Goal: Task Accomplishment & Management: Use online tool/utility

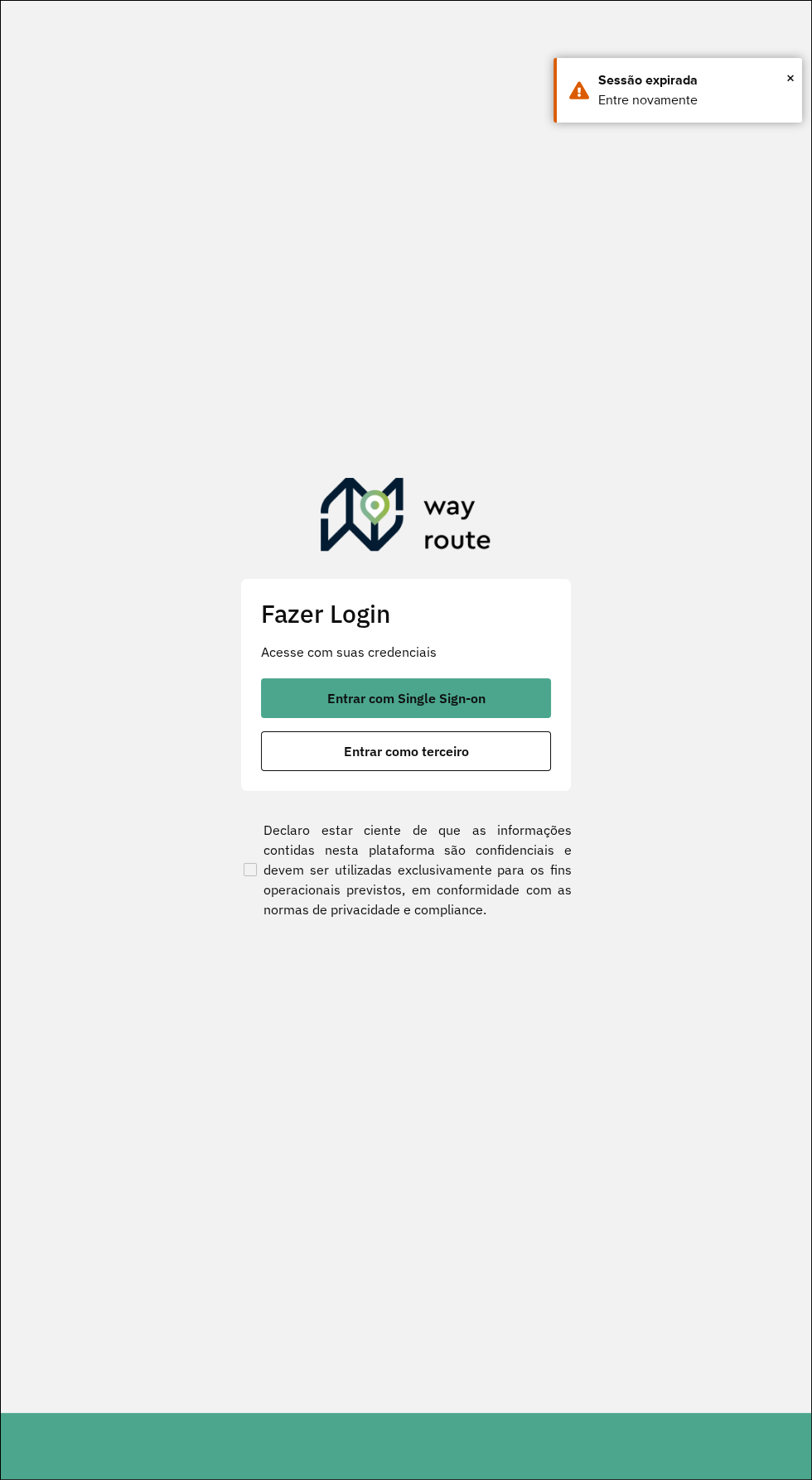
click at [469, 660] on p "Acesse com suas credenciais" at bounding box center [406, 652] width 290 height 20
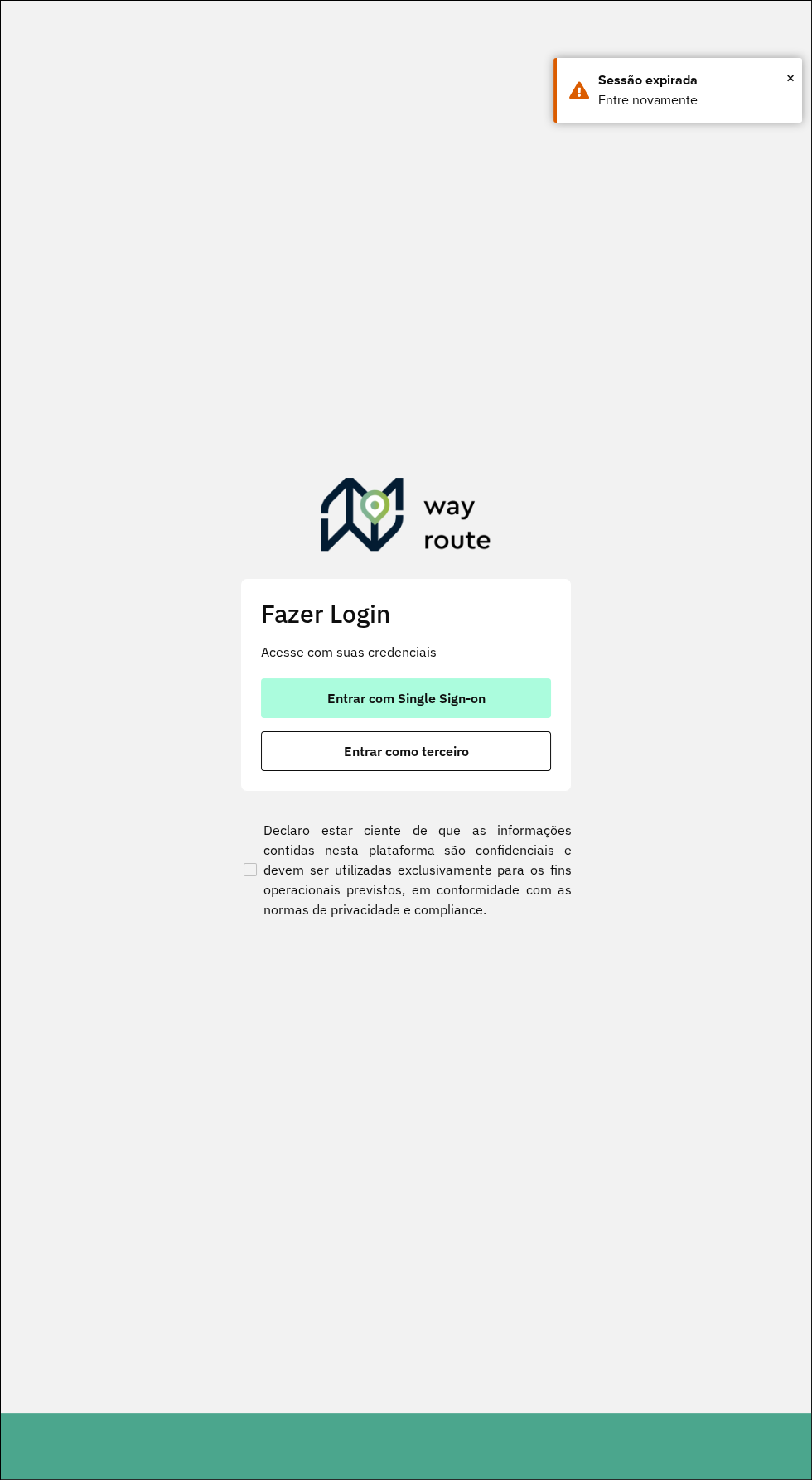
click at [484, 700] on span "Entrar com Single Sign-on" at bounding box center [406, 698] width 159 height 13
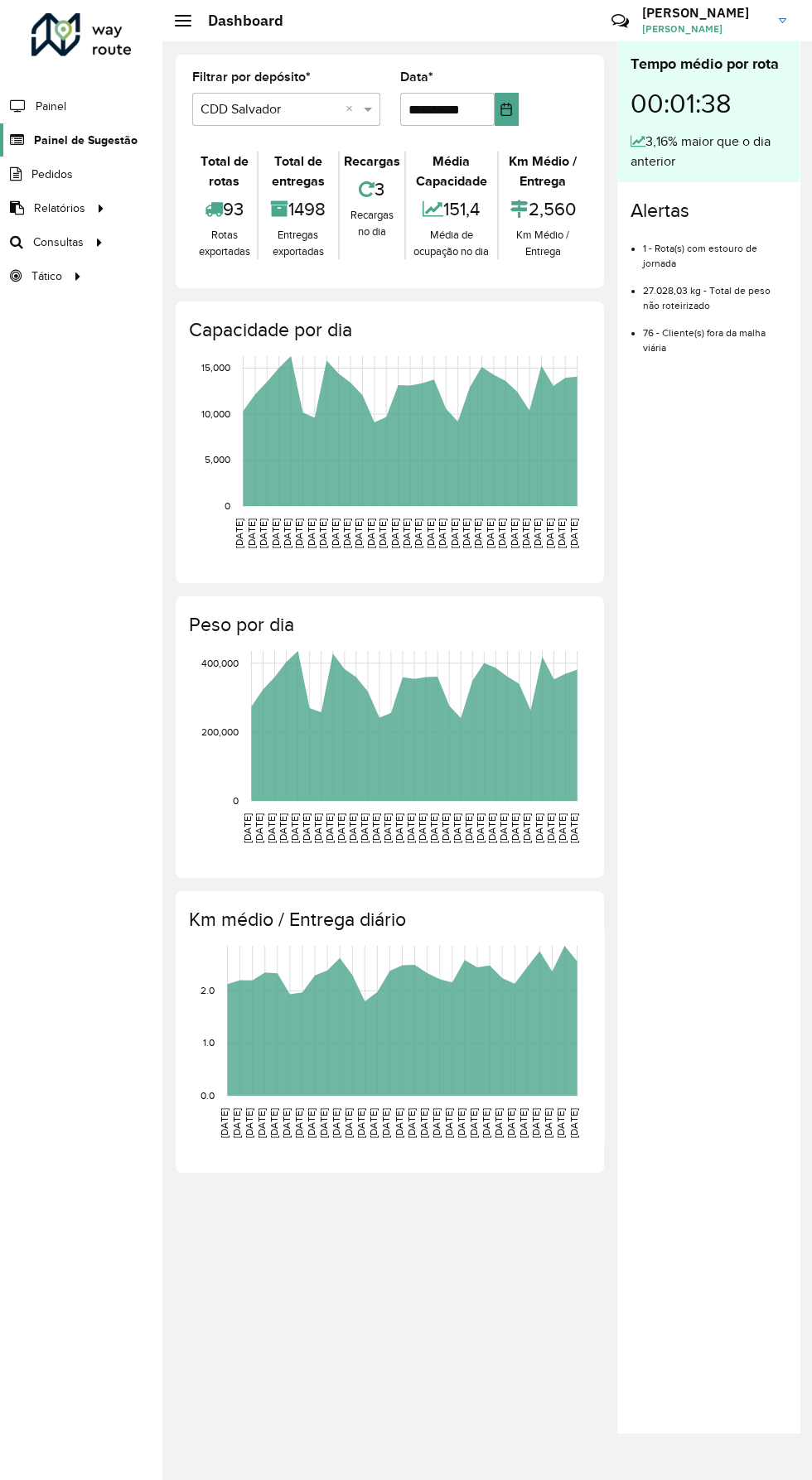
click at [44, 153] on link "Painel de Sugestão" at bounding box center [68, 139] width 137 height 33
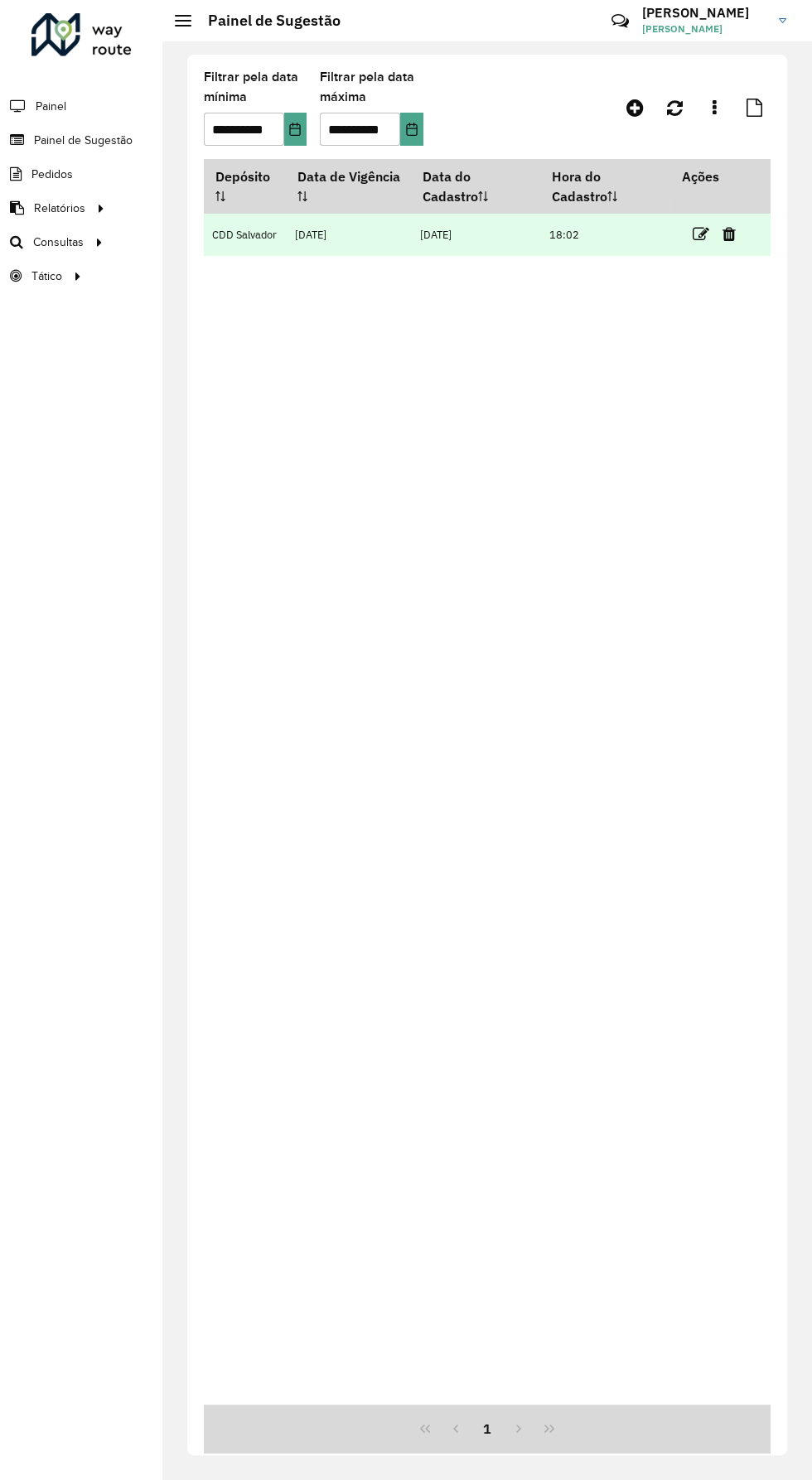
click at [659, 245] on td "18:02" at bounding box center [605, 234] width 130 height 42
click at [670, 232] on tr "CDD Salvador 04/10/2025 03/10/2025 18:02" at bounding box center [487, 234] width 567 height 42
click at [669, 245] on td "18:02" at bounding box center [605, 234] width 130 height 42
click at [699, 234] on icon at bounding box center [700, 234] width 17 height 17
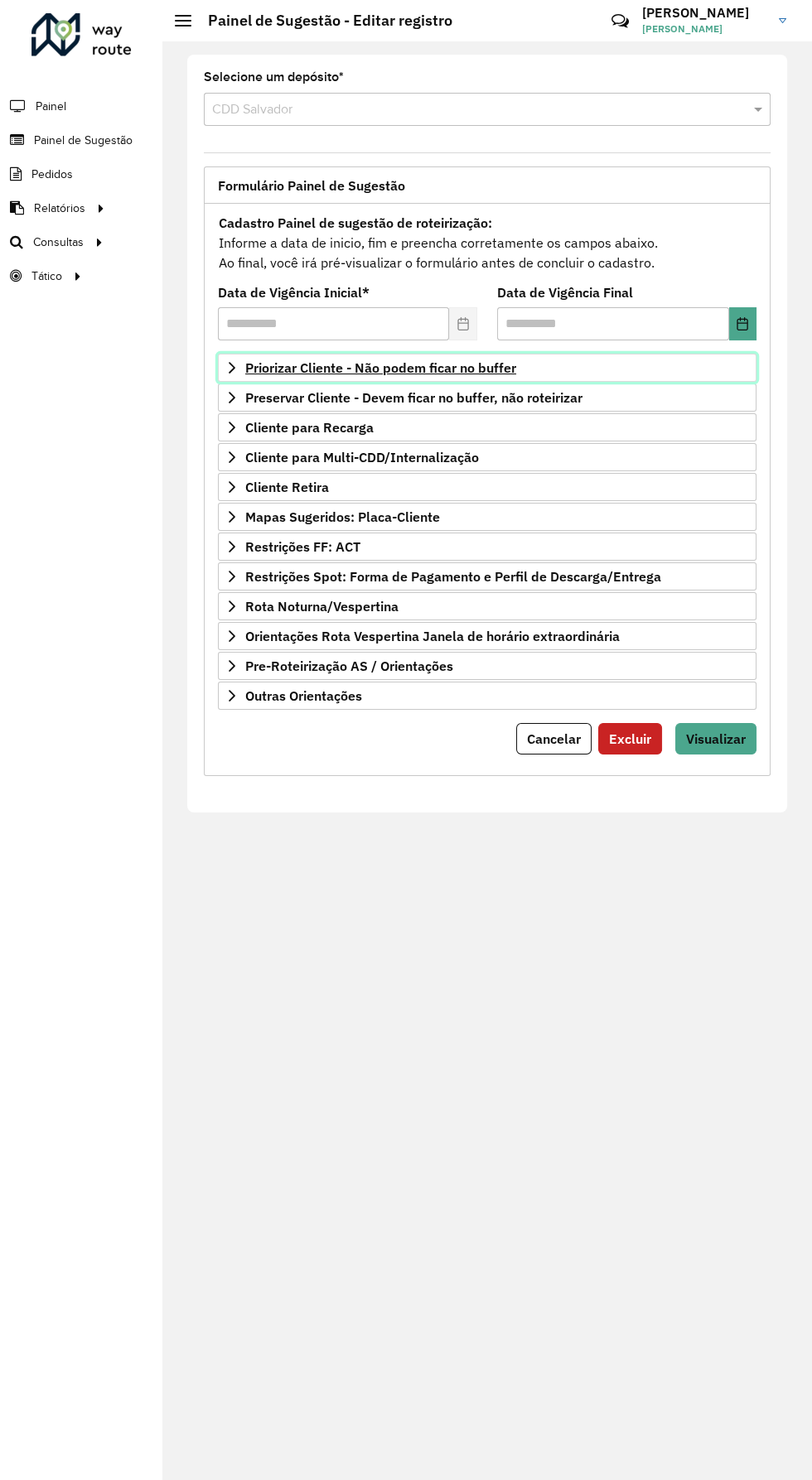
click at [537, 374] on link "Priorizar Cliente - Não podem ficar no buffer" at bounding box center [487, 367] width 538 height 28
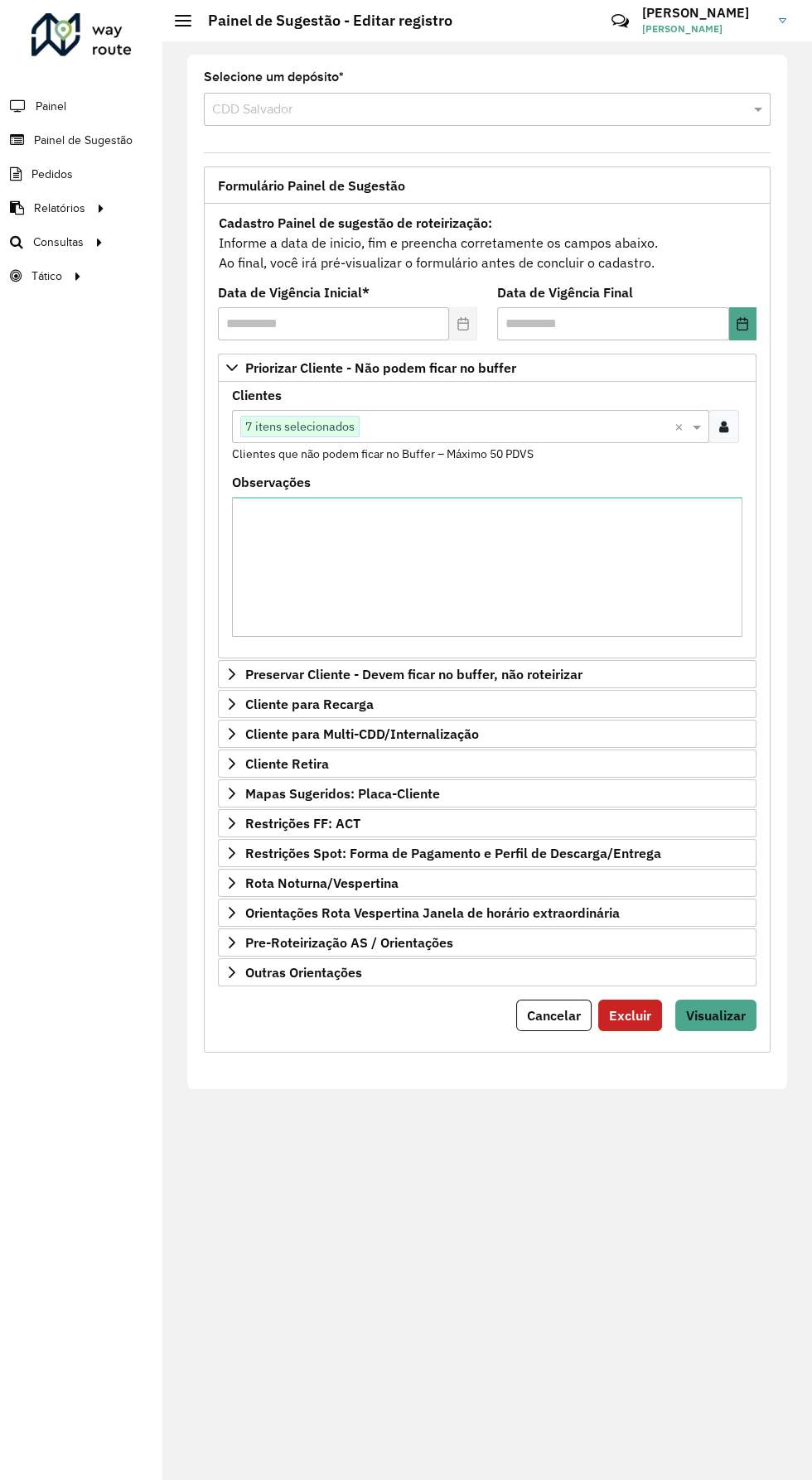
click at [498, 422] on input "text" at bounding box center [516, 428] width 315 height 20
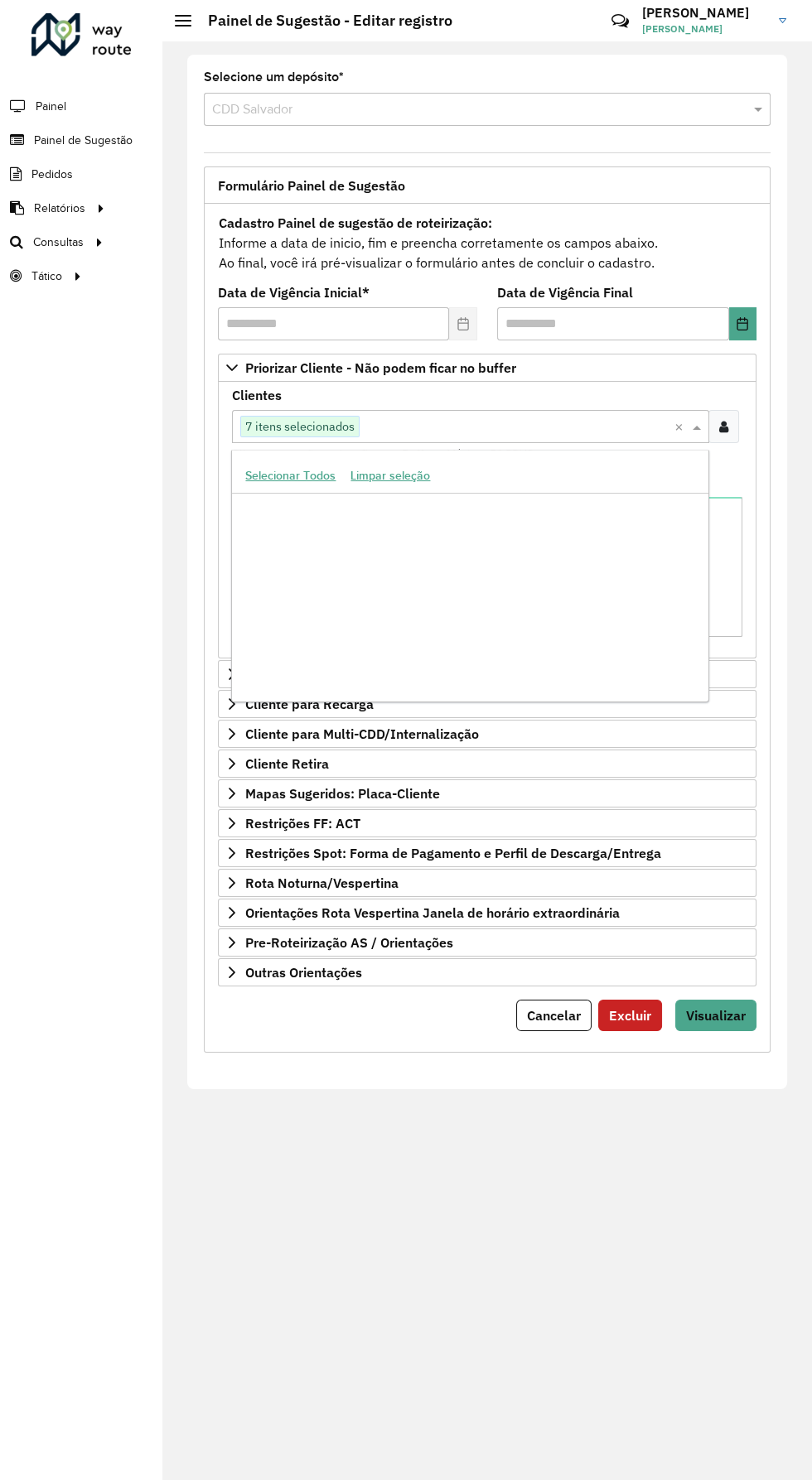
scroll to position [315537, 0]
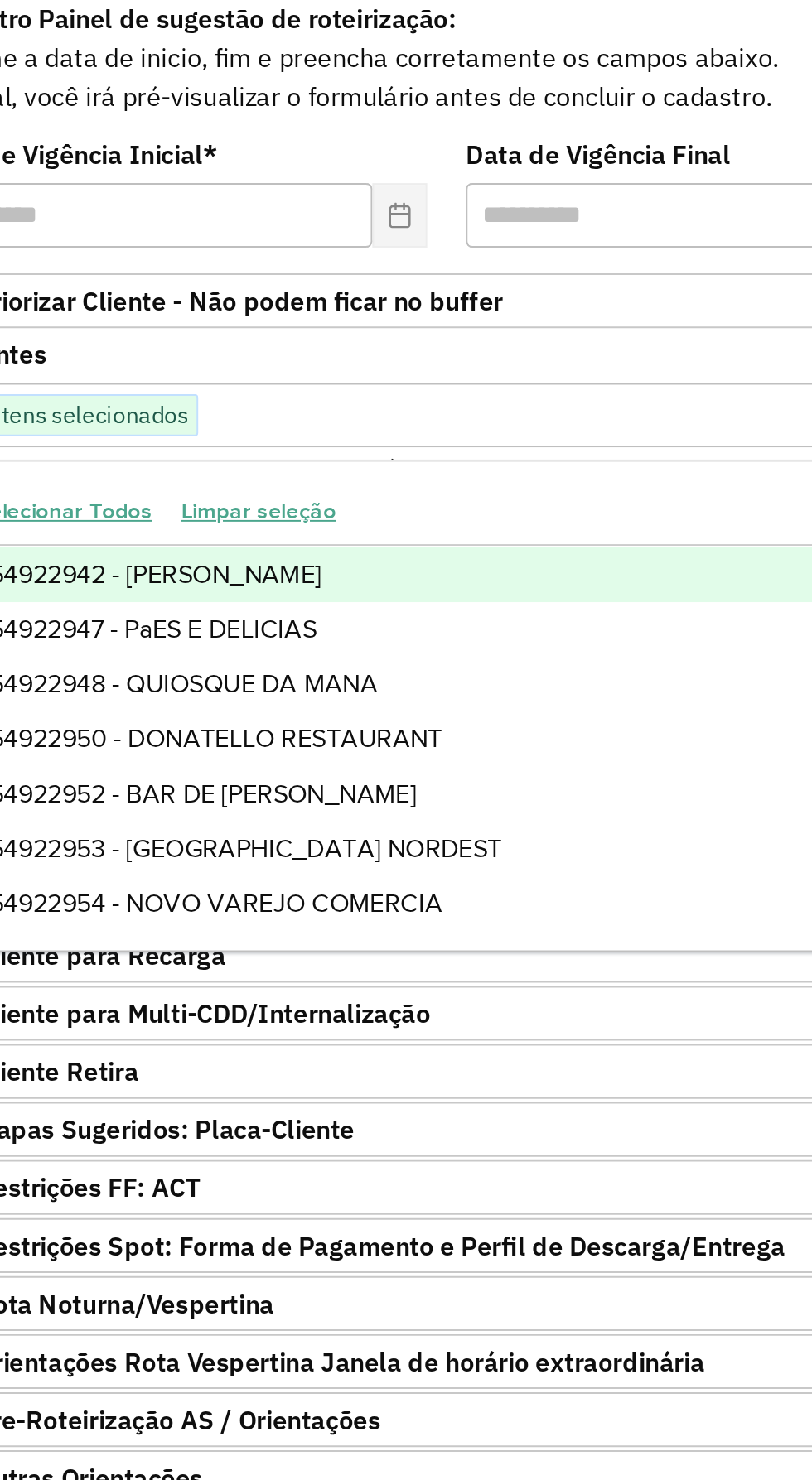
type input "*****"
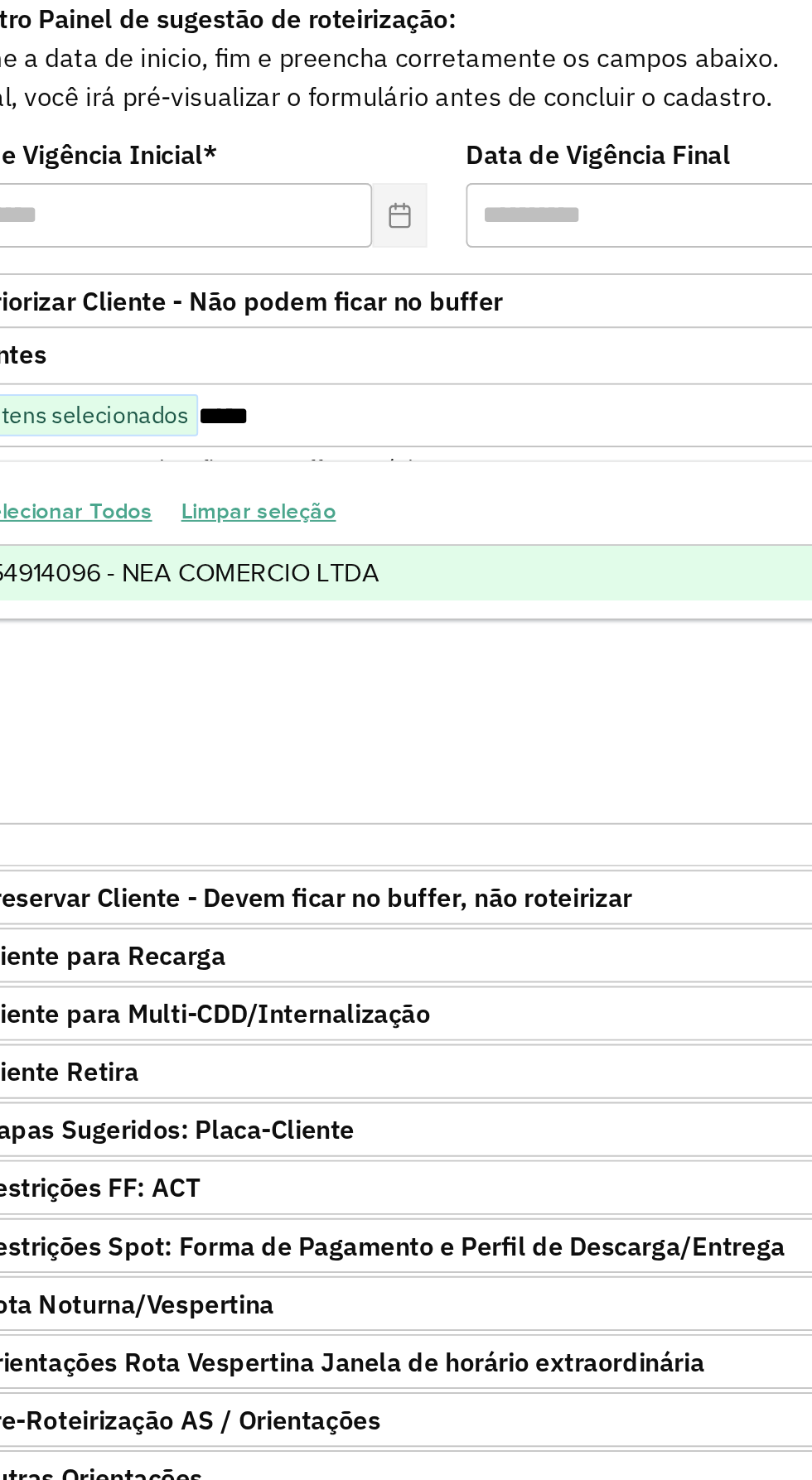
scroll to position [0, 0]
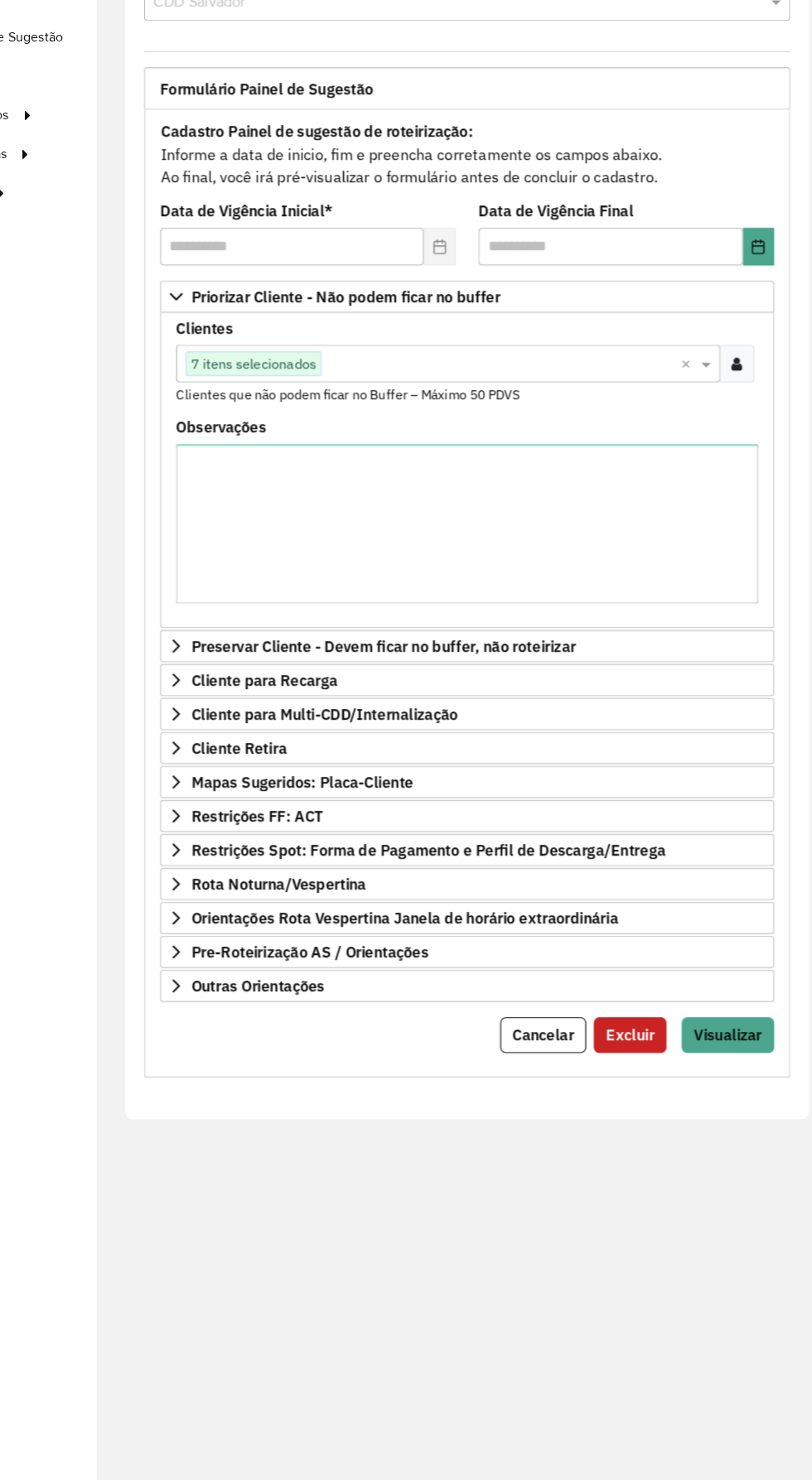
click at [496, 428] on input "text" at bounding box center [516, 428] width 315 height 20
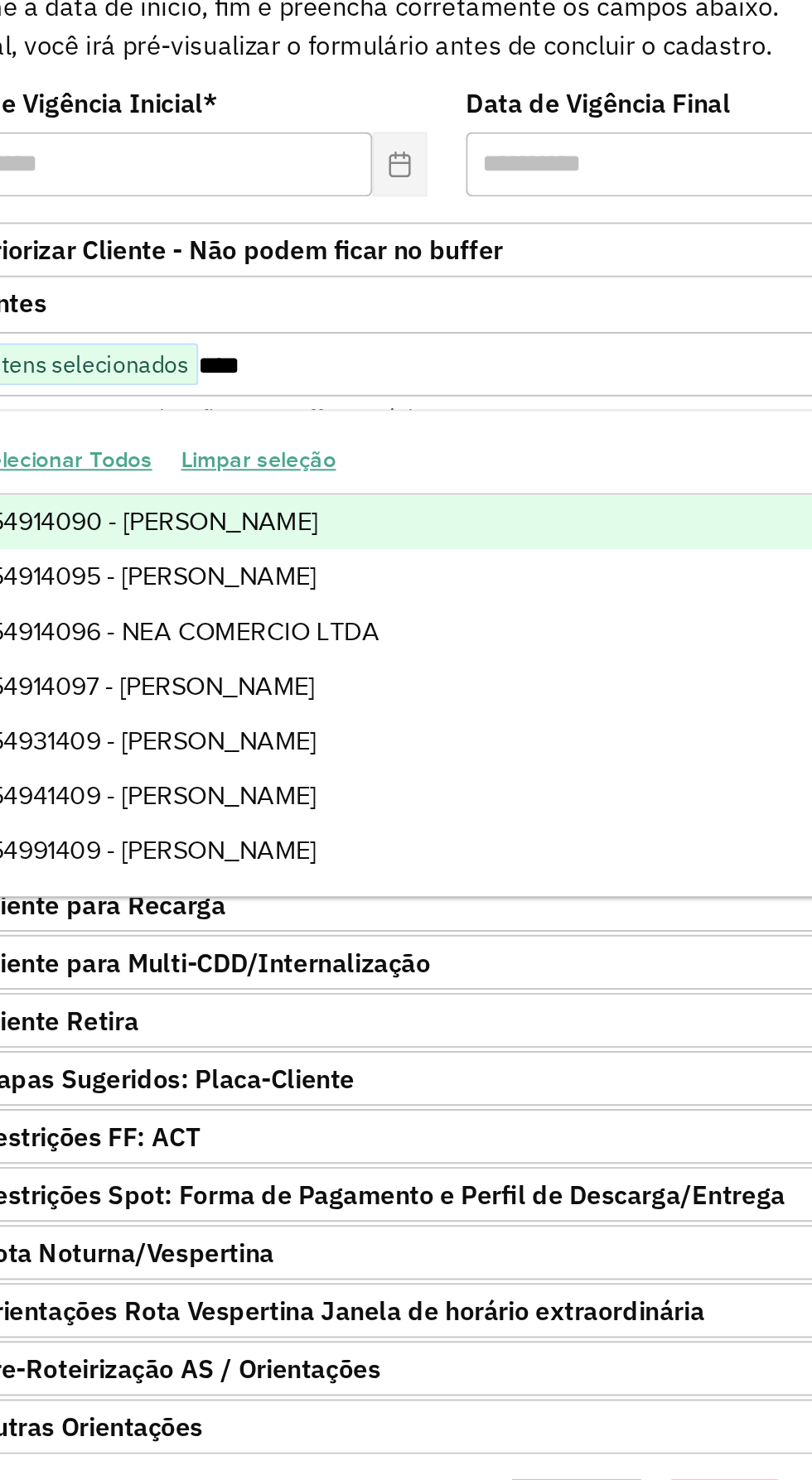
type input "*****"
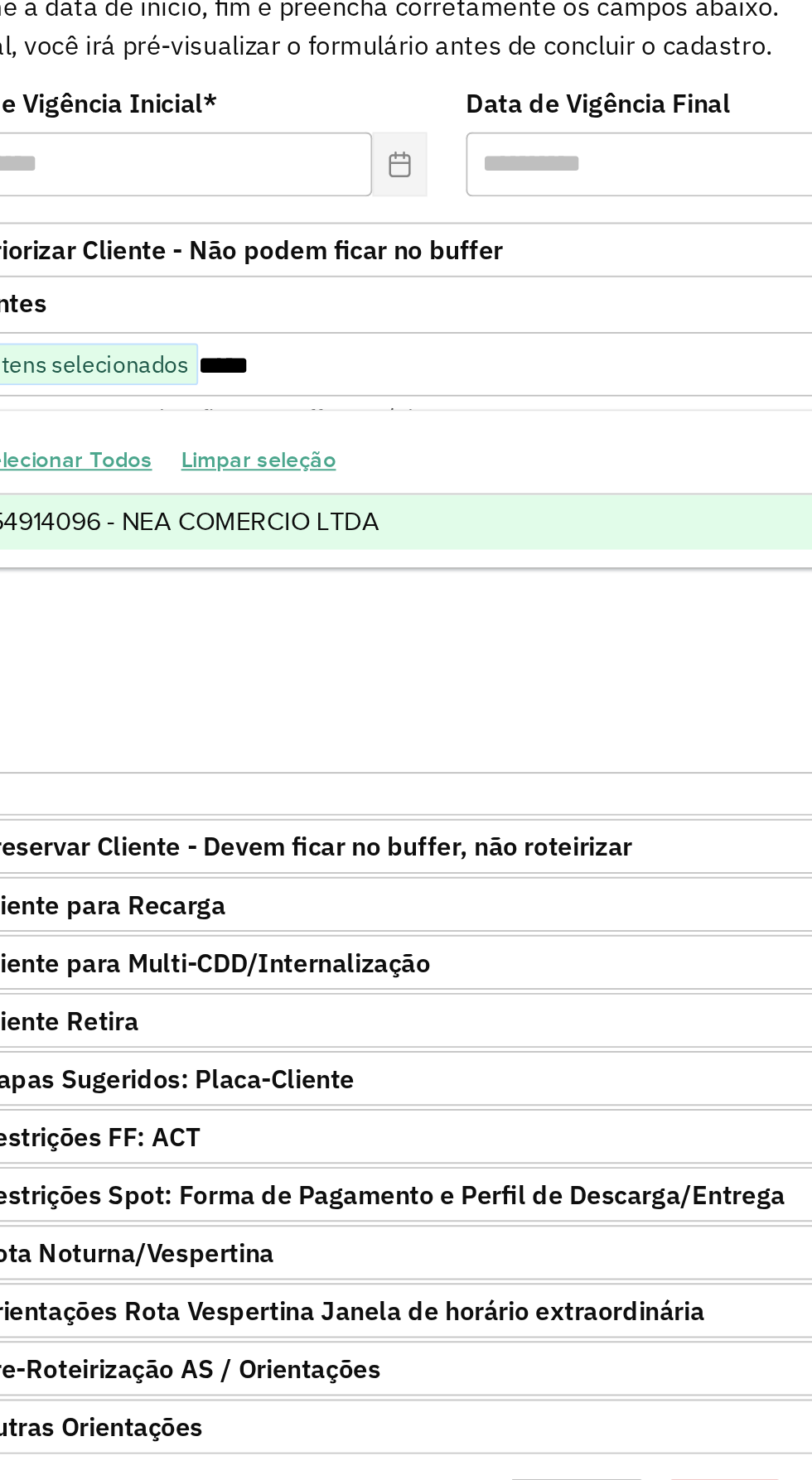
click at [454, 501] on div "54914096 - NEA COMERCIO LTDA" at bounding box center [470, 507] width 476 height 28
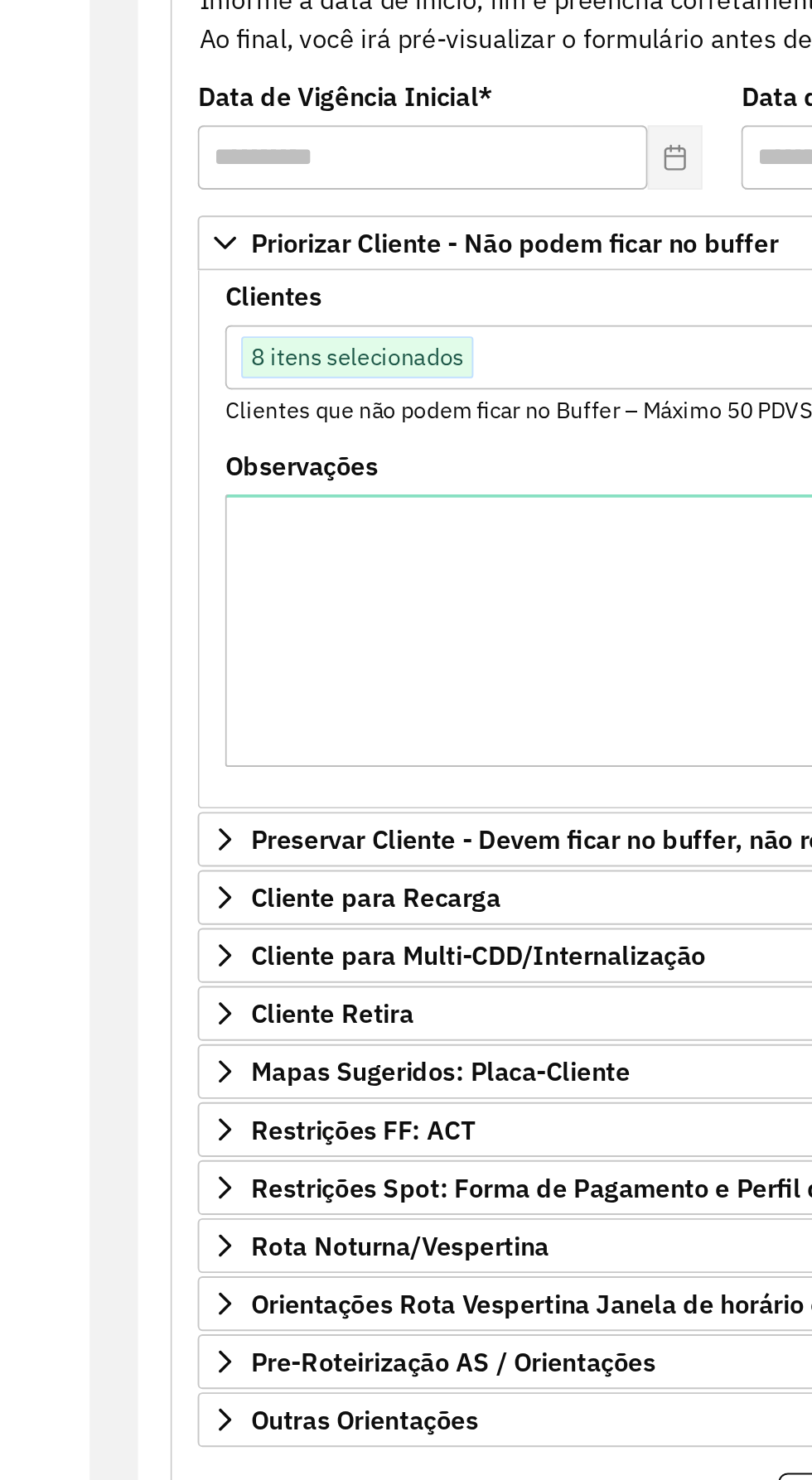
click at [162, 385] on div "Roteirizador AmbevTech Painel Painel de Sugestão Pedidos Relatórios Clientes Cl…" at bounding box center [81, 740] width 163 height 1480
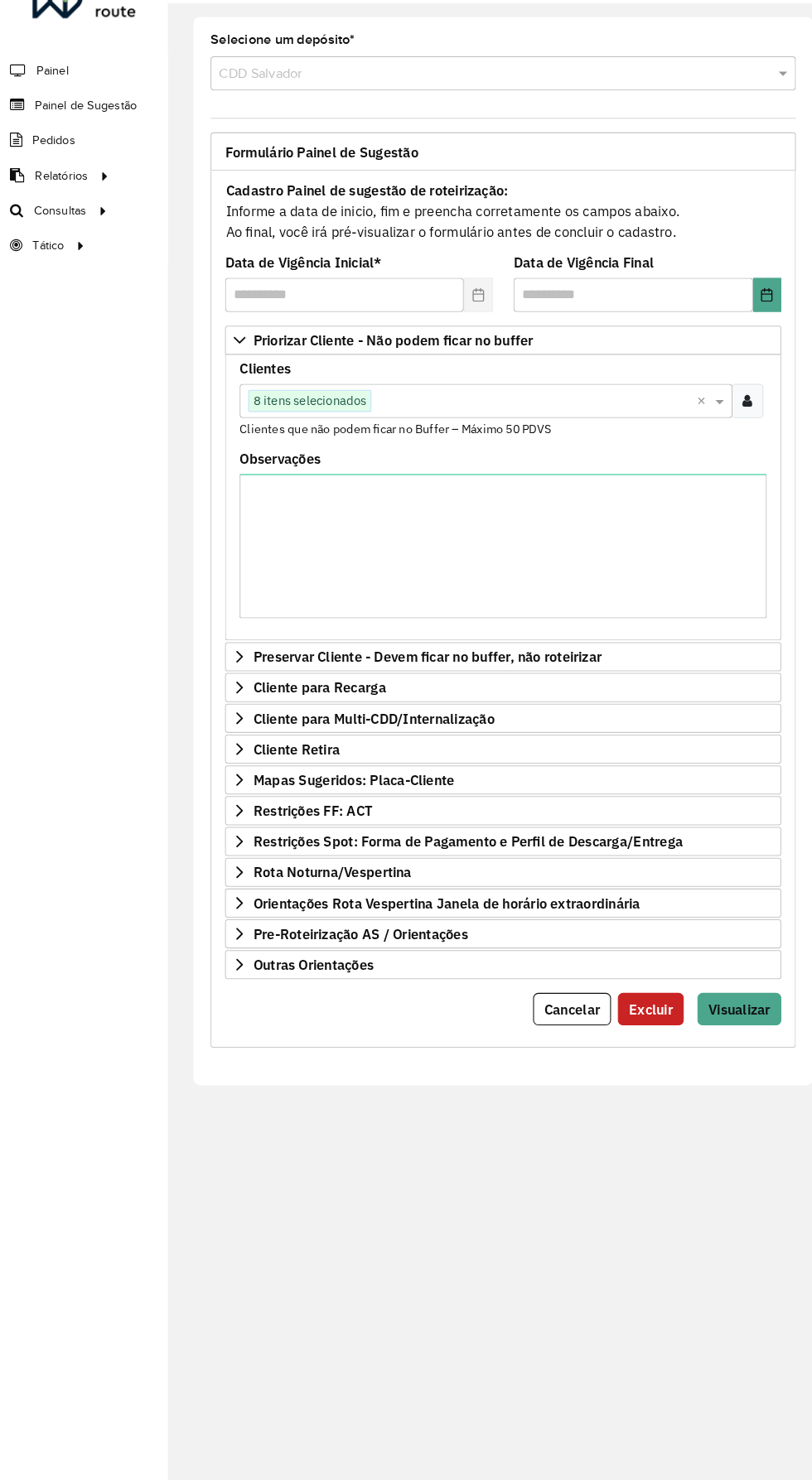
scroll to position [24, 0]
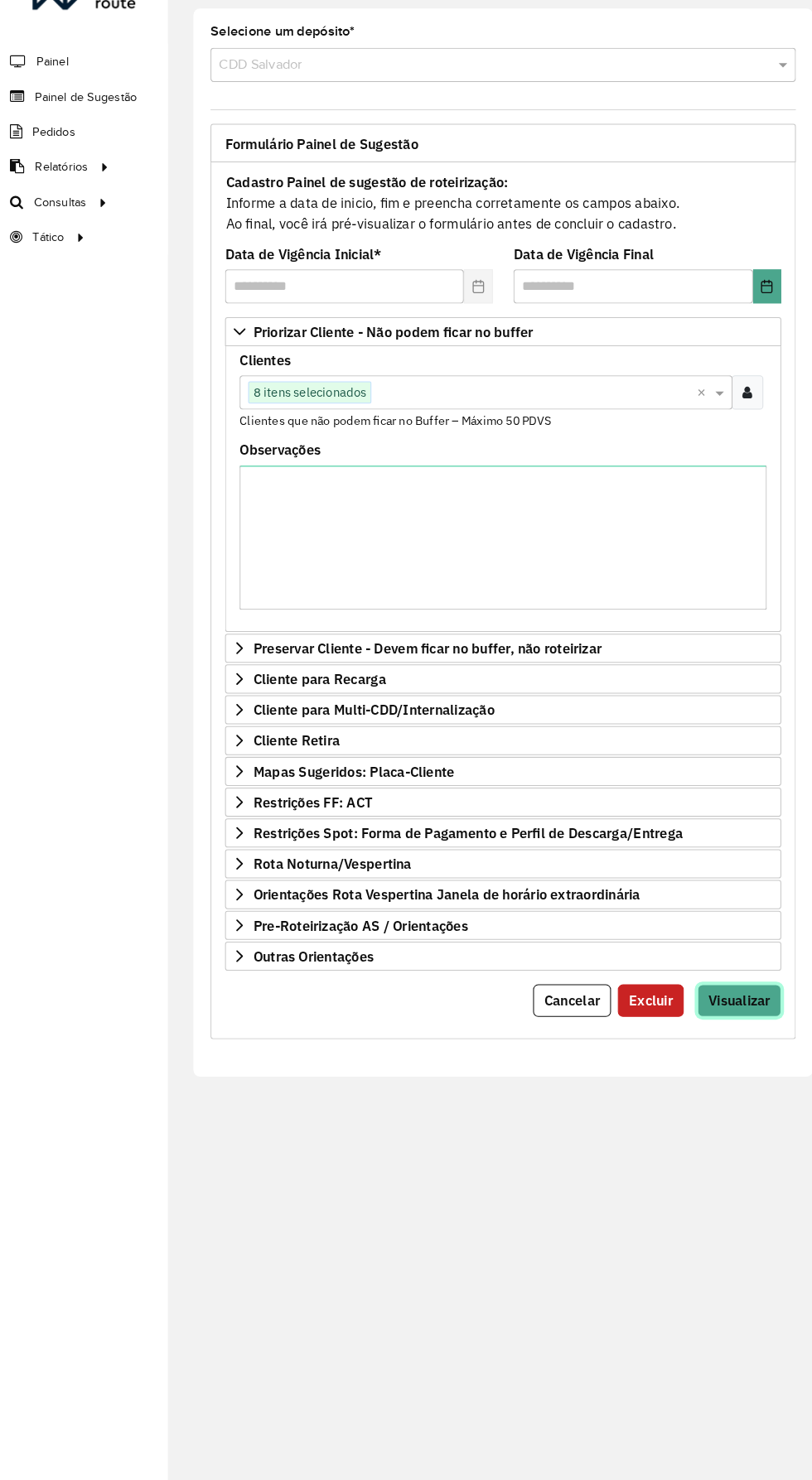
click at [740, 1007] on span "Visualizar" at bounding box center [715, 1015] width 60 height 17
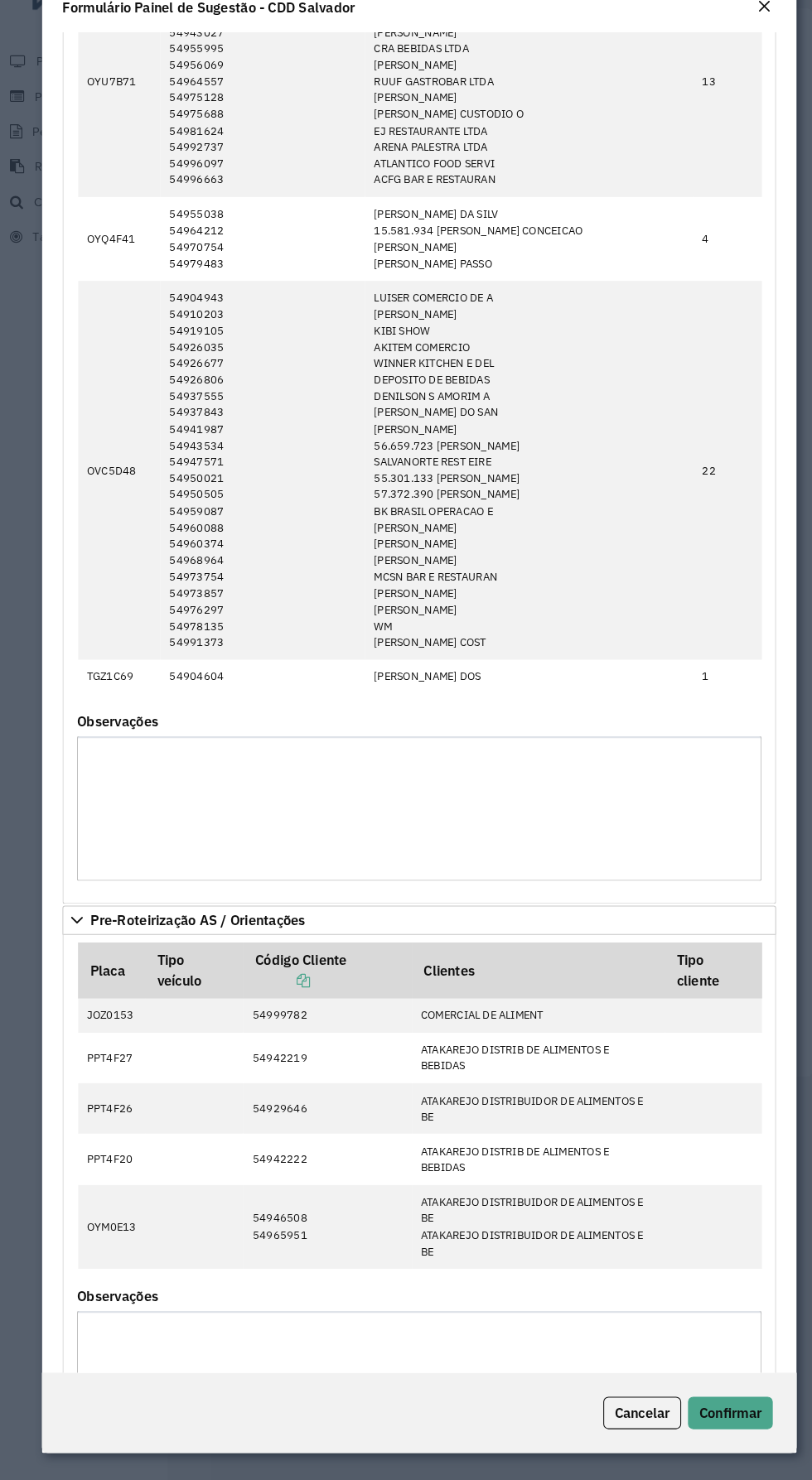
scroll to position [115, 0]
click at [724, 1414] on span "Confirmar" at bounding box center [707, 1415] width 61 height 17
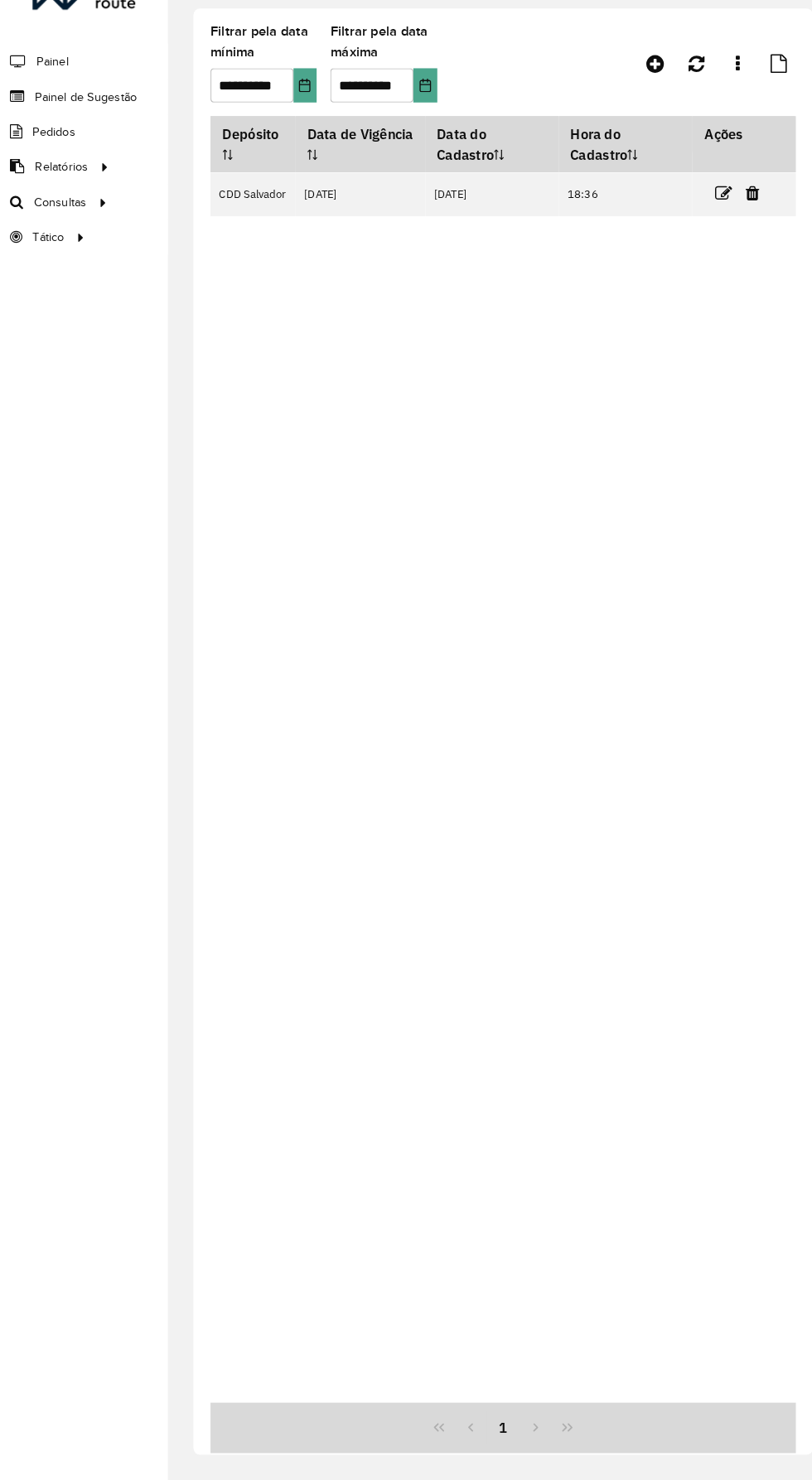
scroll to position [24, 0]
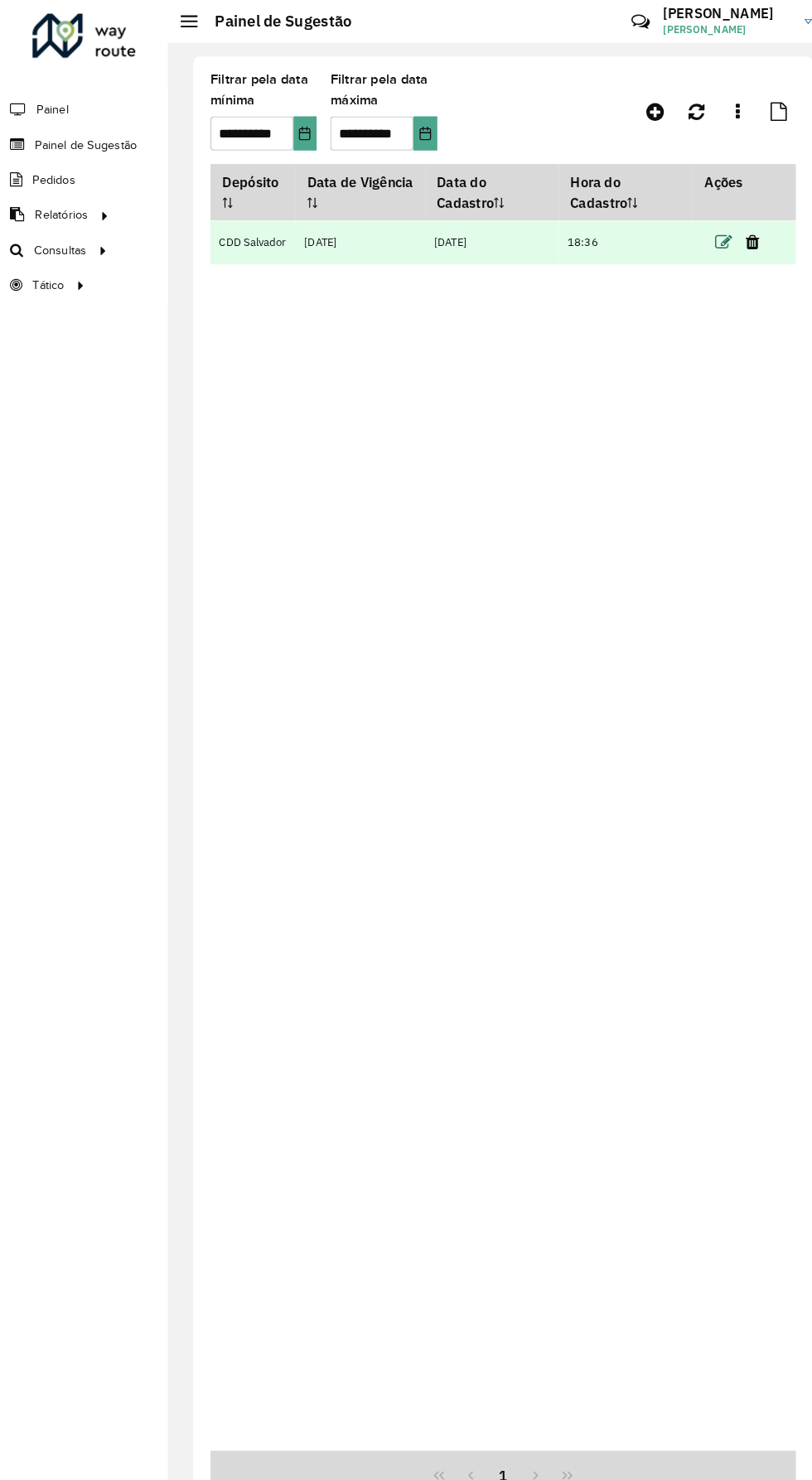
click at [696, 226] on icon at bounding box center [700, 234] width 17 height 17
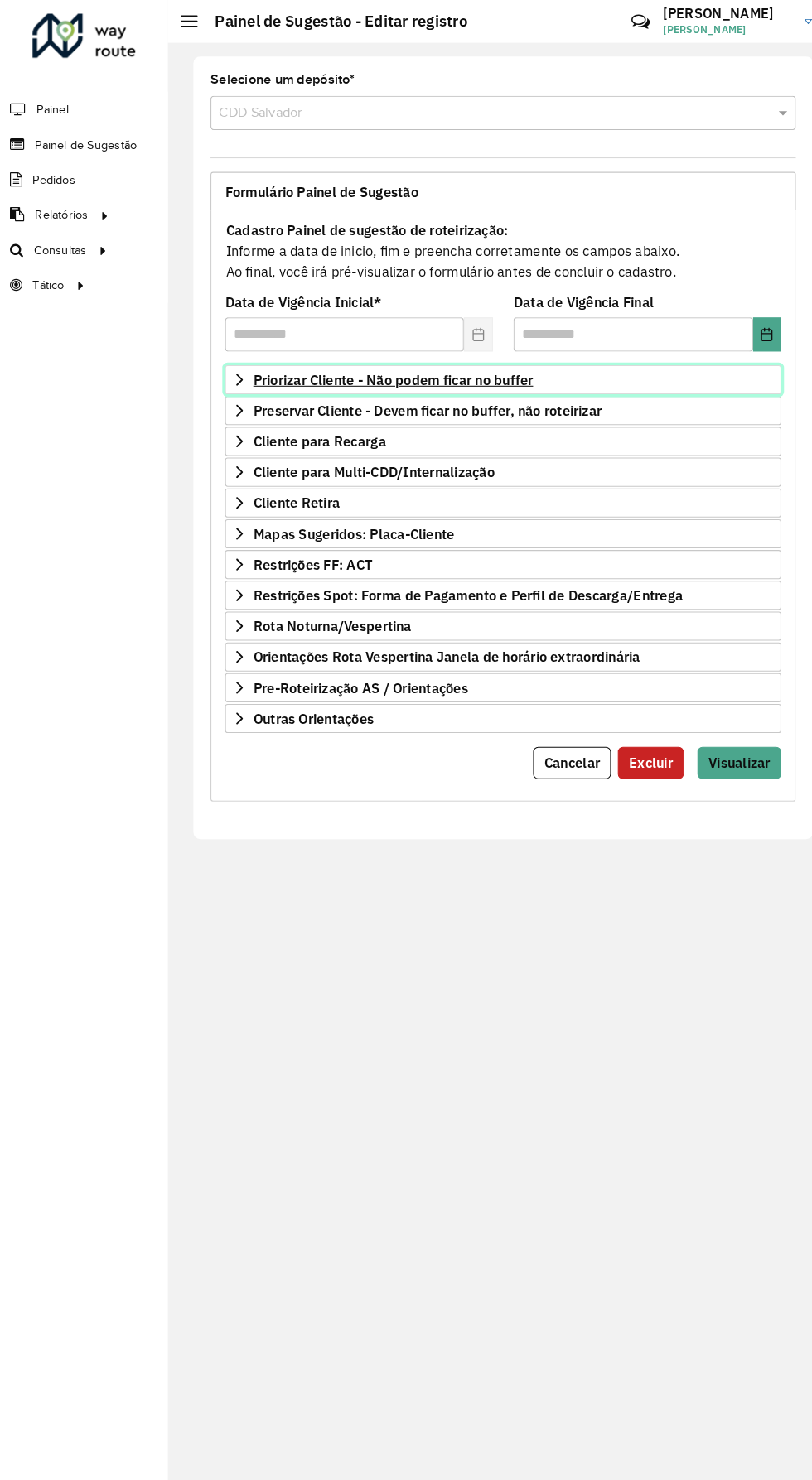
click at [477, 361] on span "Priorizar Cliente - Não podem ficar no buffer" at bounding box center [380, 368] width 271 height 13
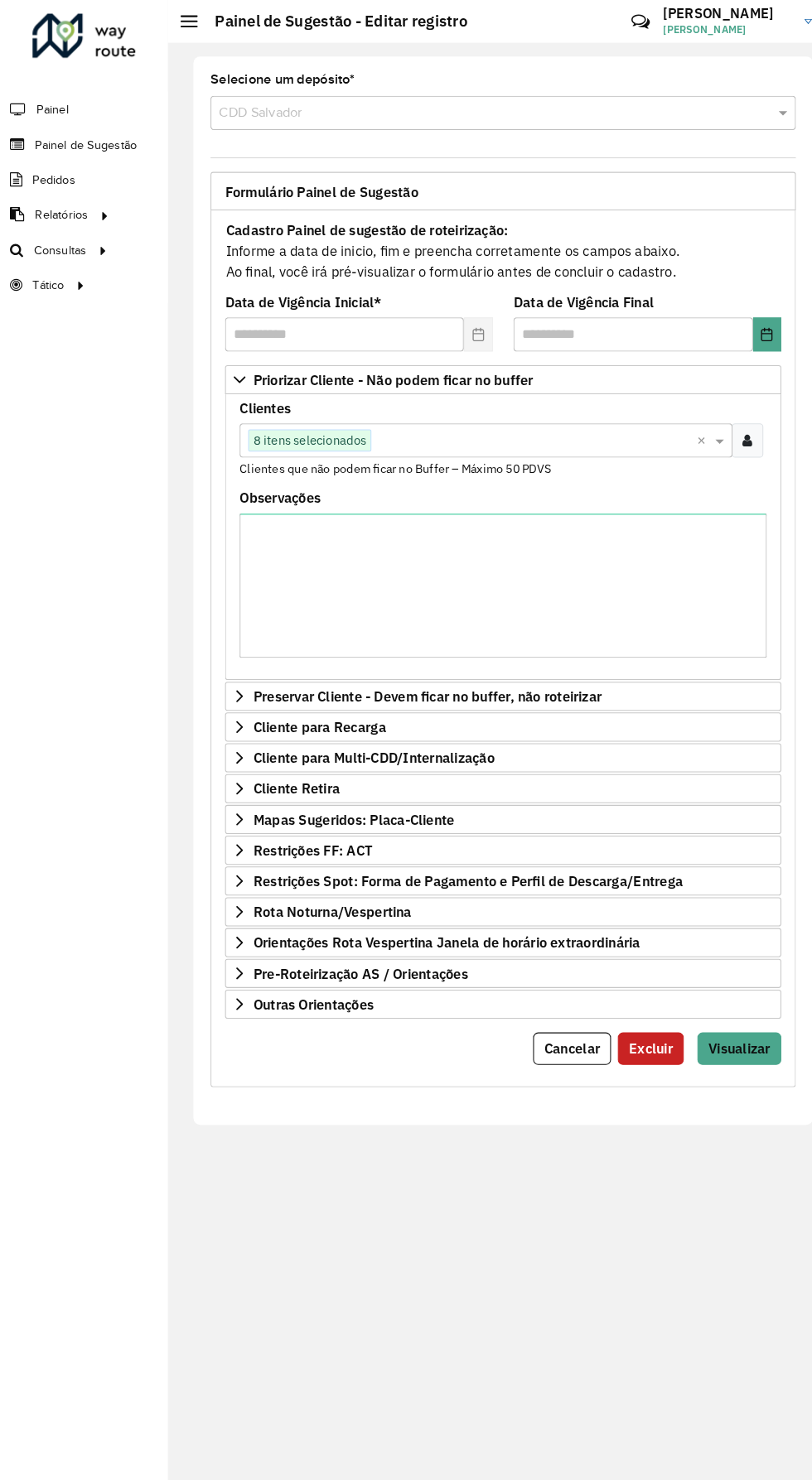
click at [514, 417] on input "text" at bounding box center [516, 428] width 315 height 20
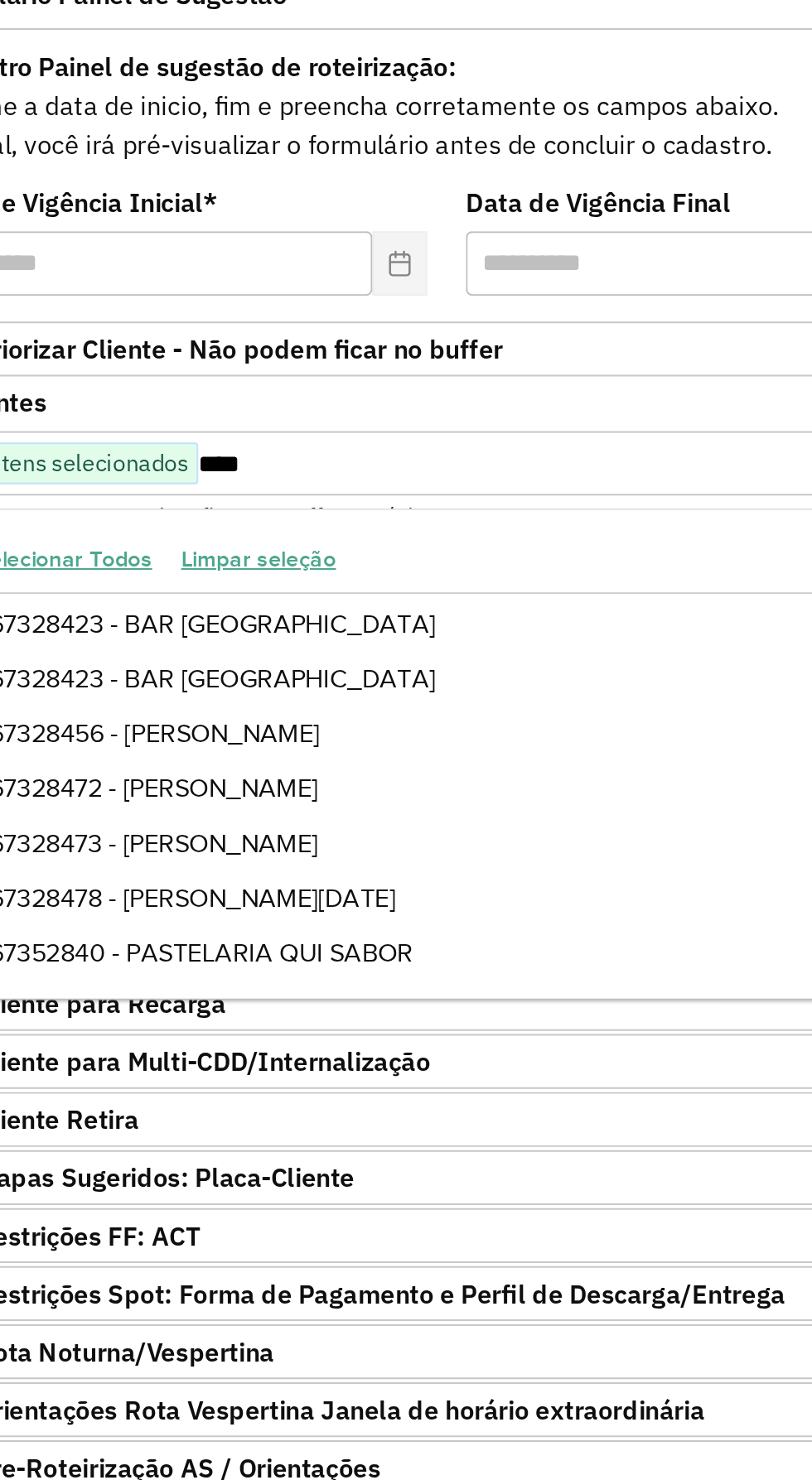
scroll to position [82, 0]
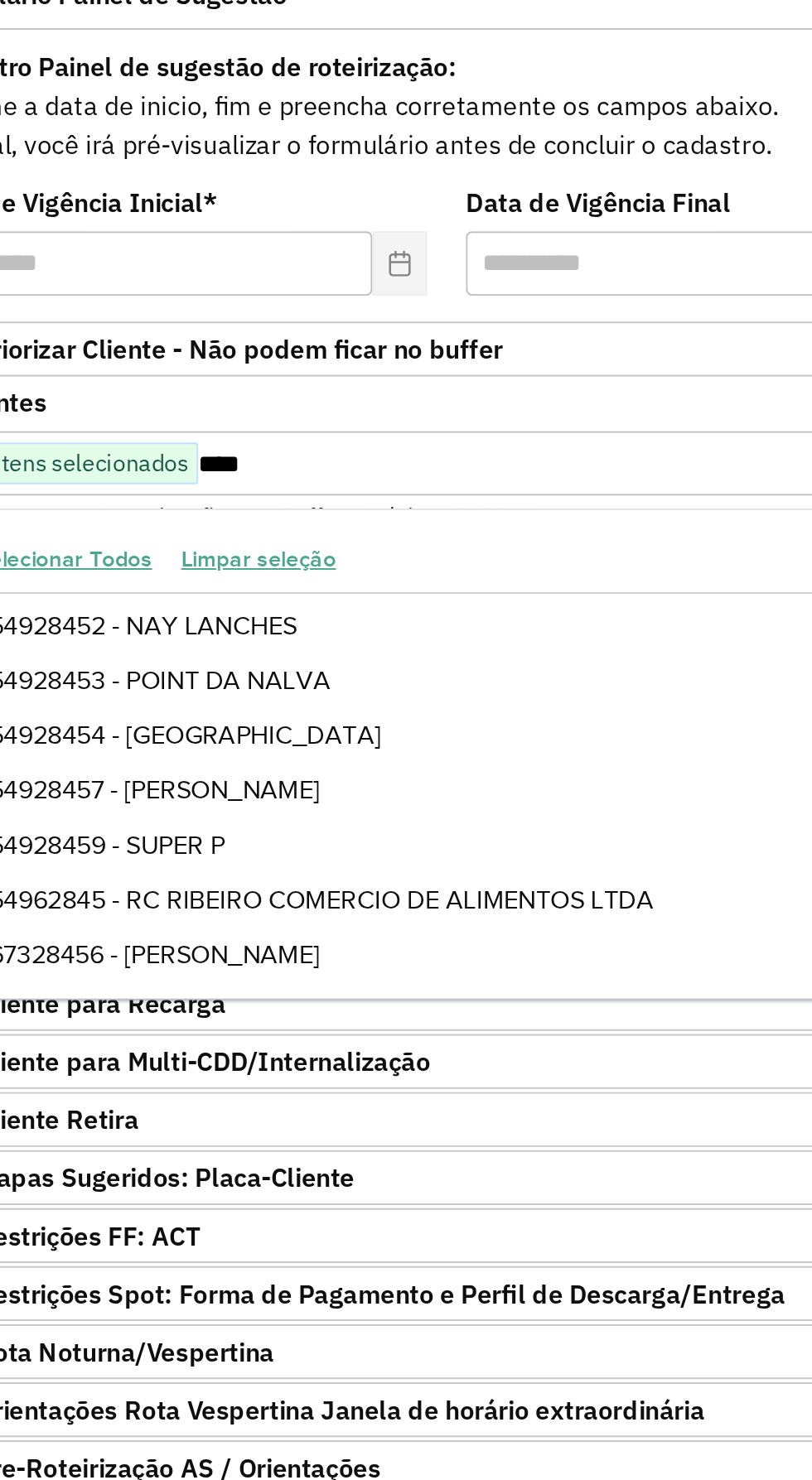
type input "*****"
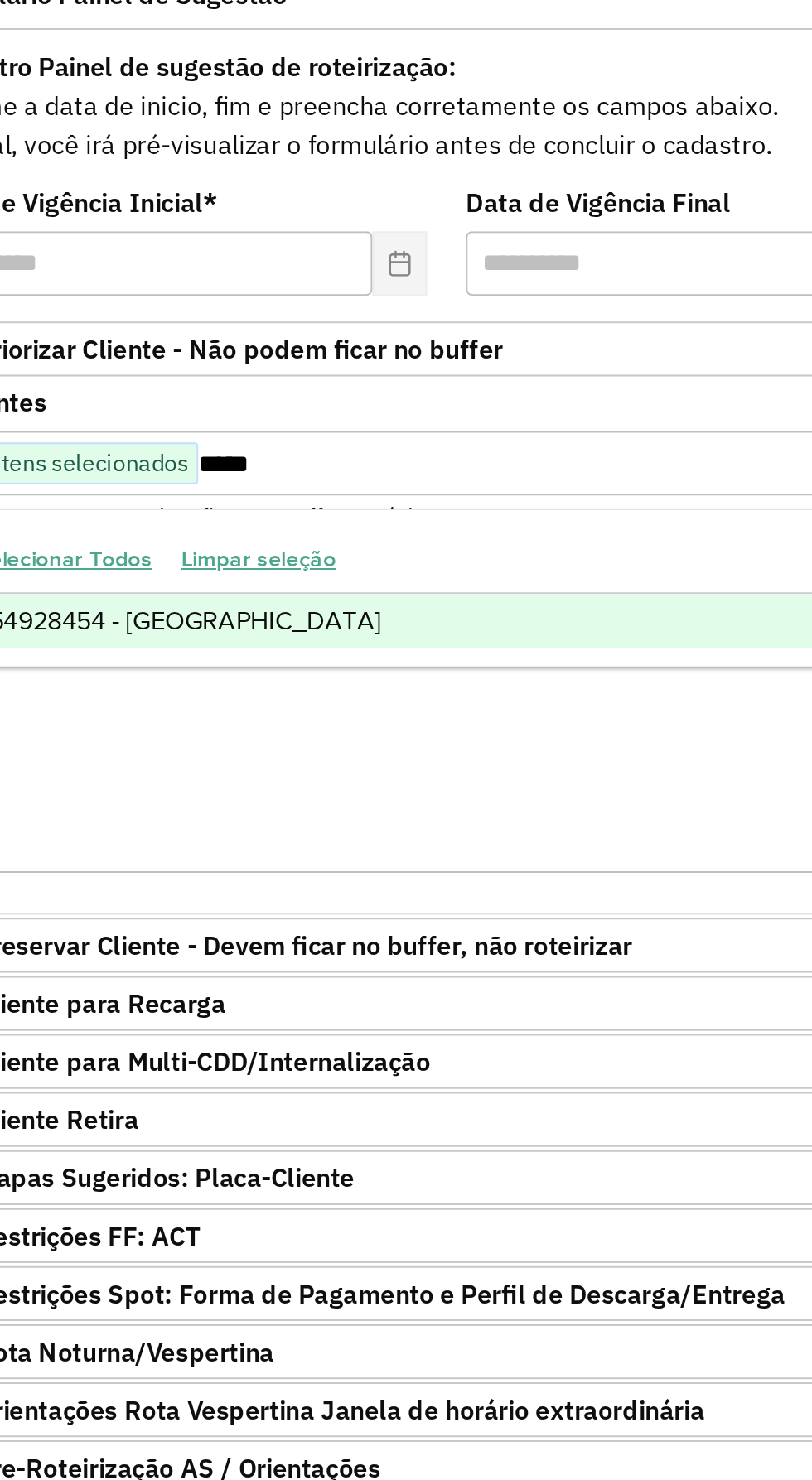
scroll to position [0, 0]
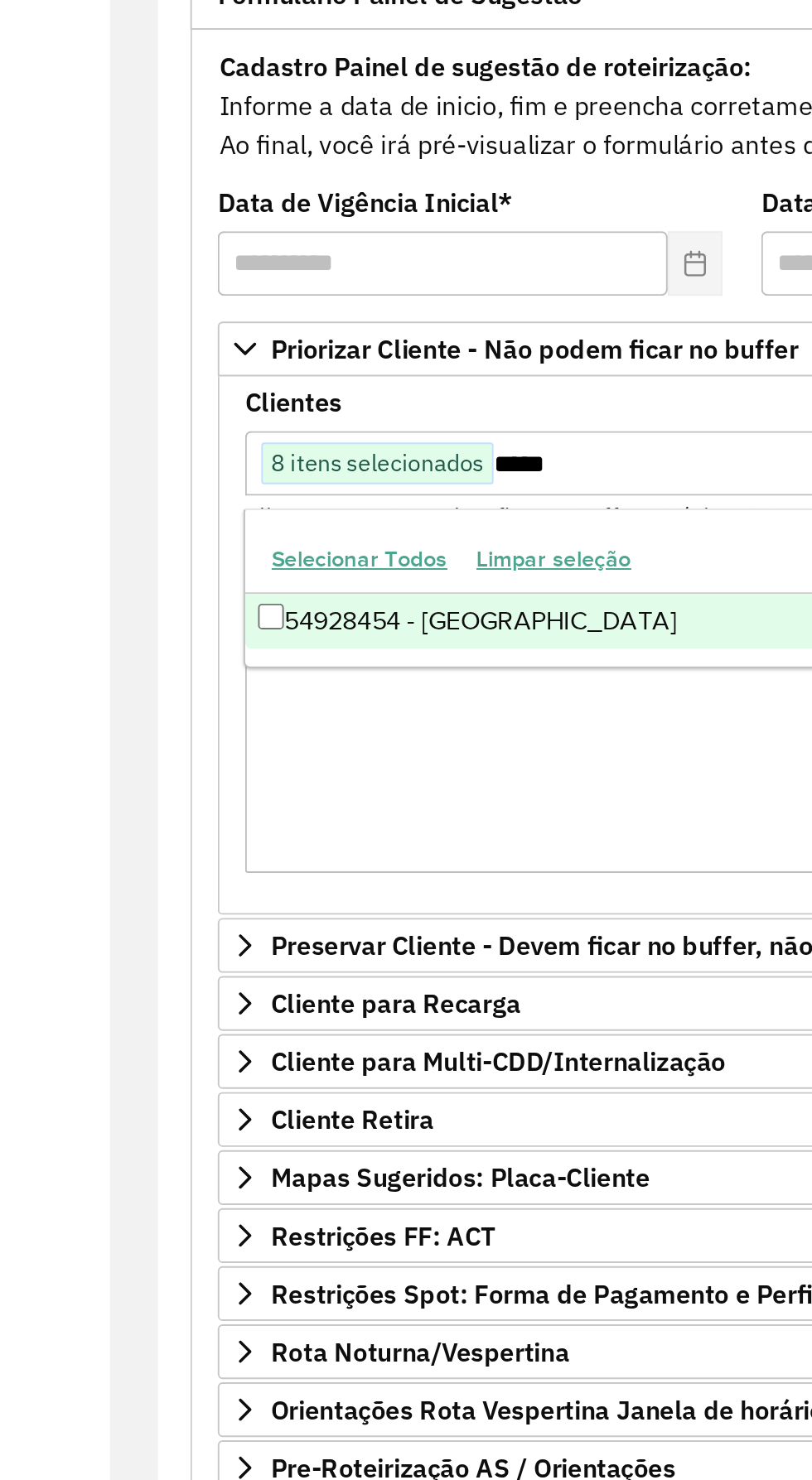
type input "*****"
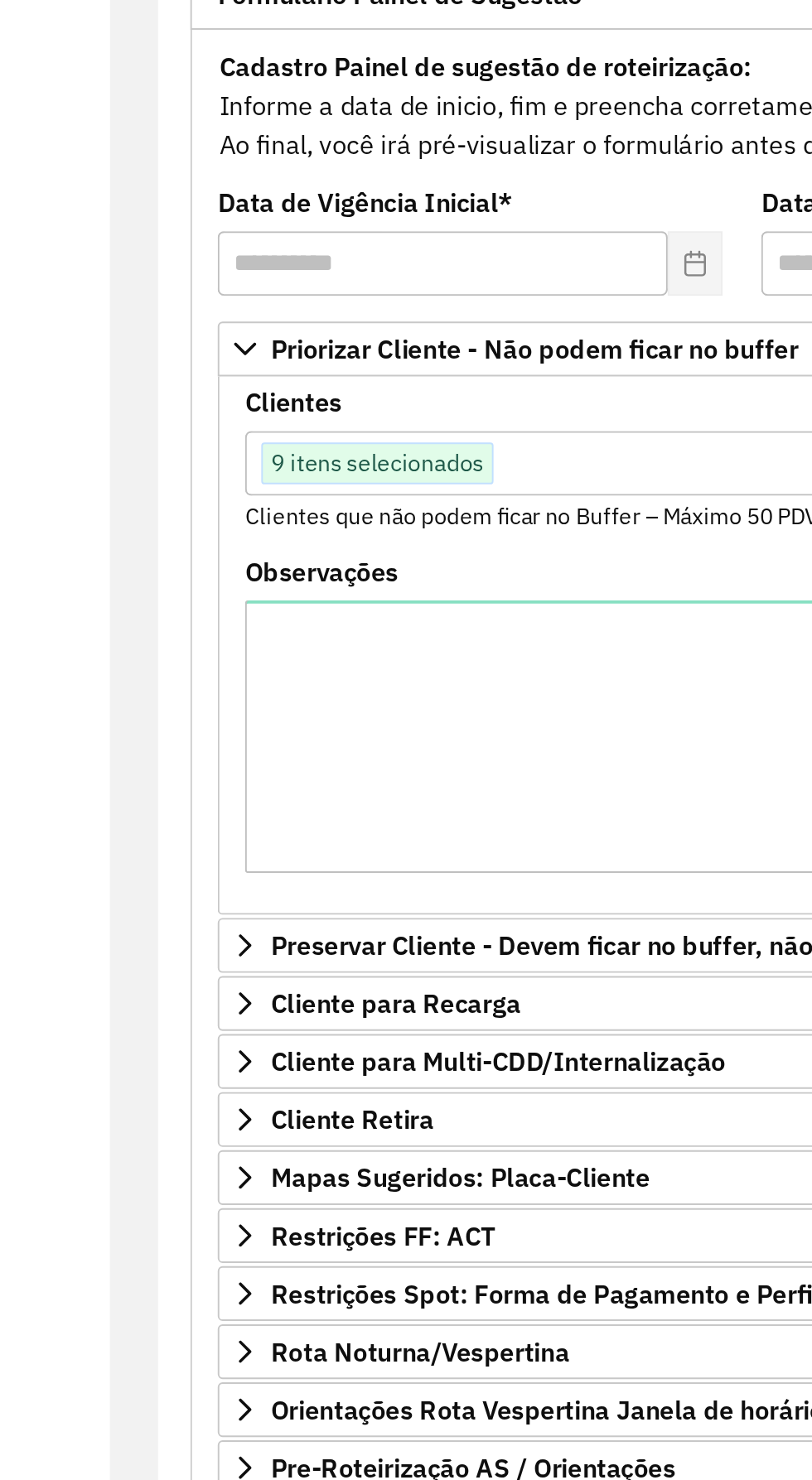
click at [144, 599] on div "Roteirizador AmbevTech Painel Painel de Sugestão Pedidos Relatórios Clientes Cl…" at bounding box center [81, 740] width 163 height 1480
click at [412, 417] on input "text" at bounding box center [516, 428] width 315 height 20
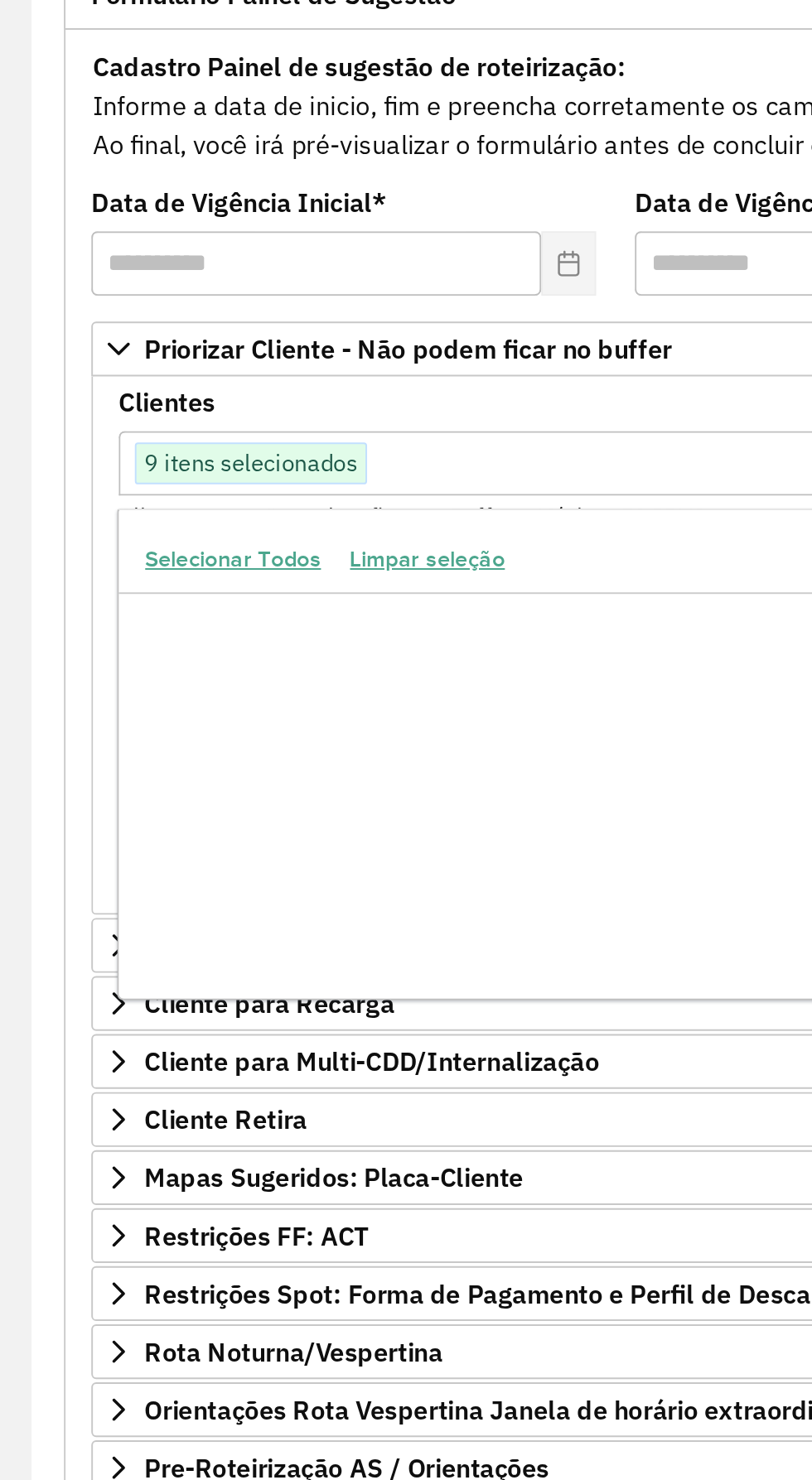
scroll to position [388952, 0]
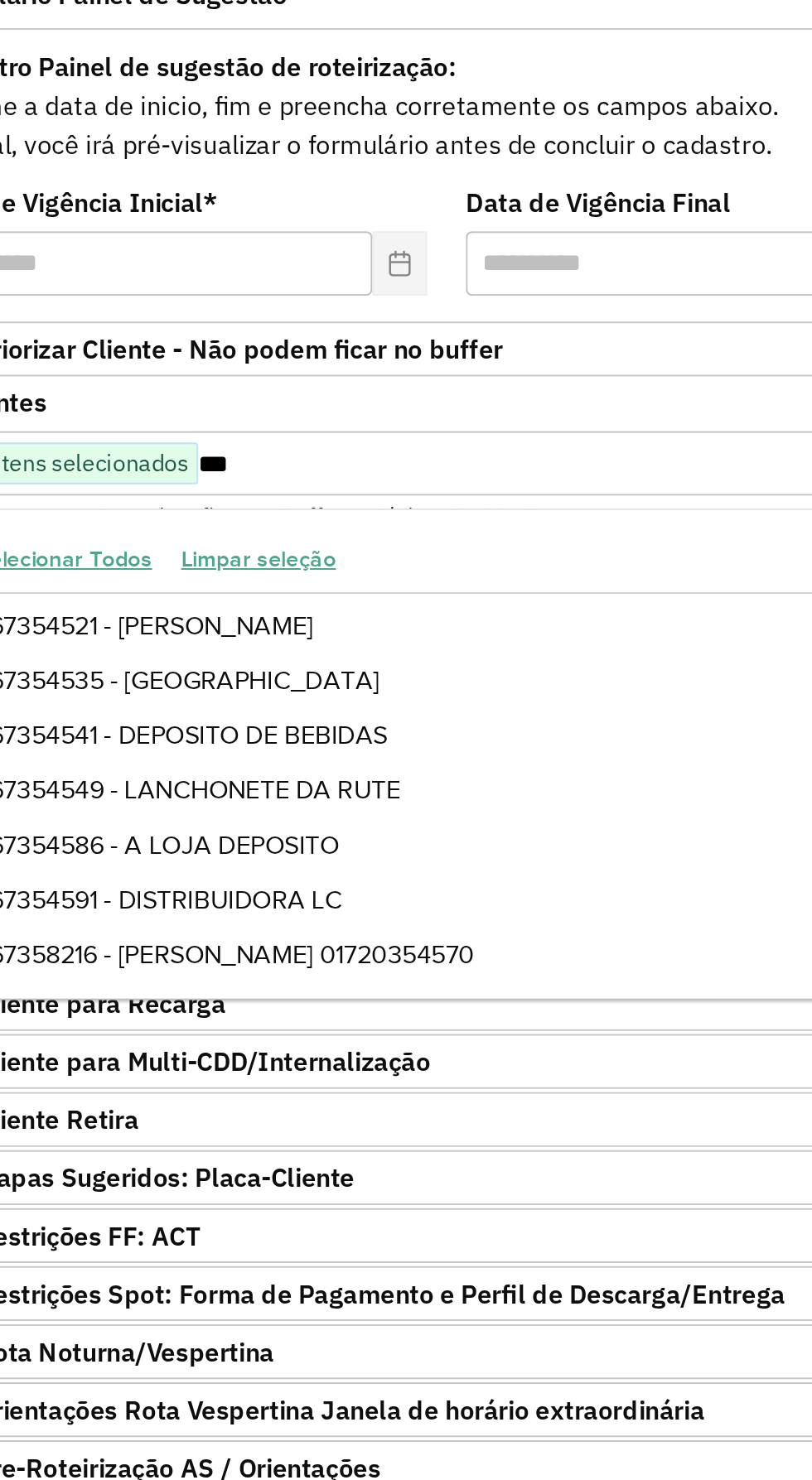
type input "****"
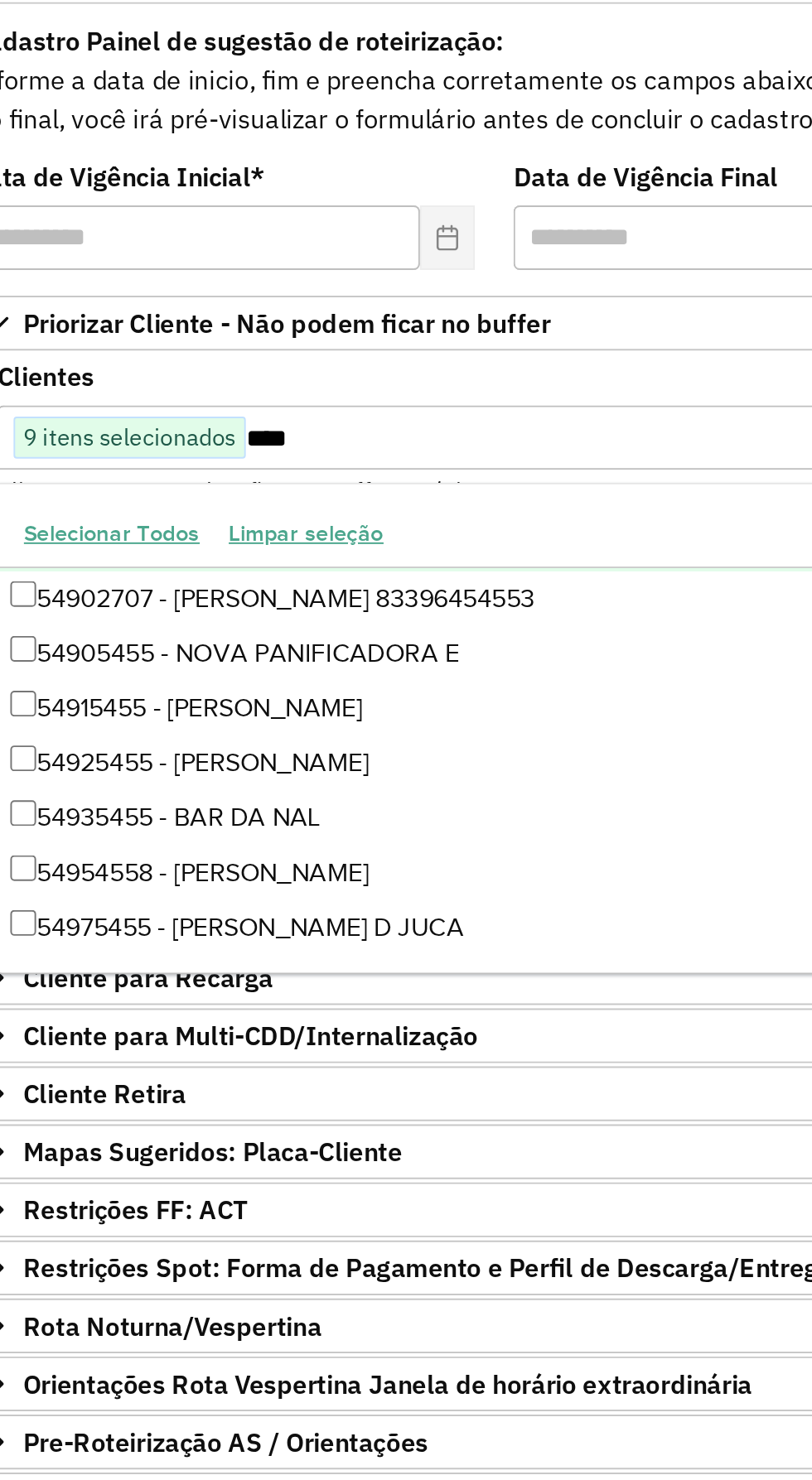
scroll to position [24, 0]
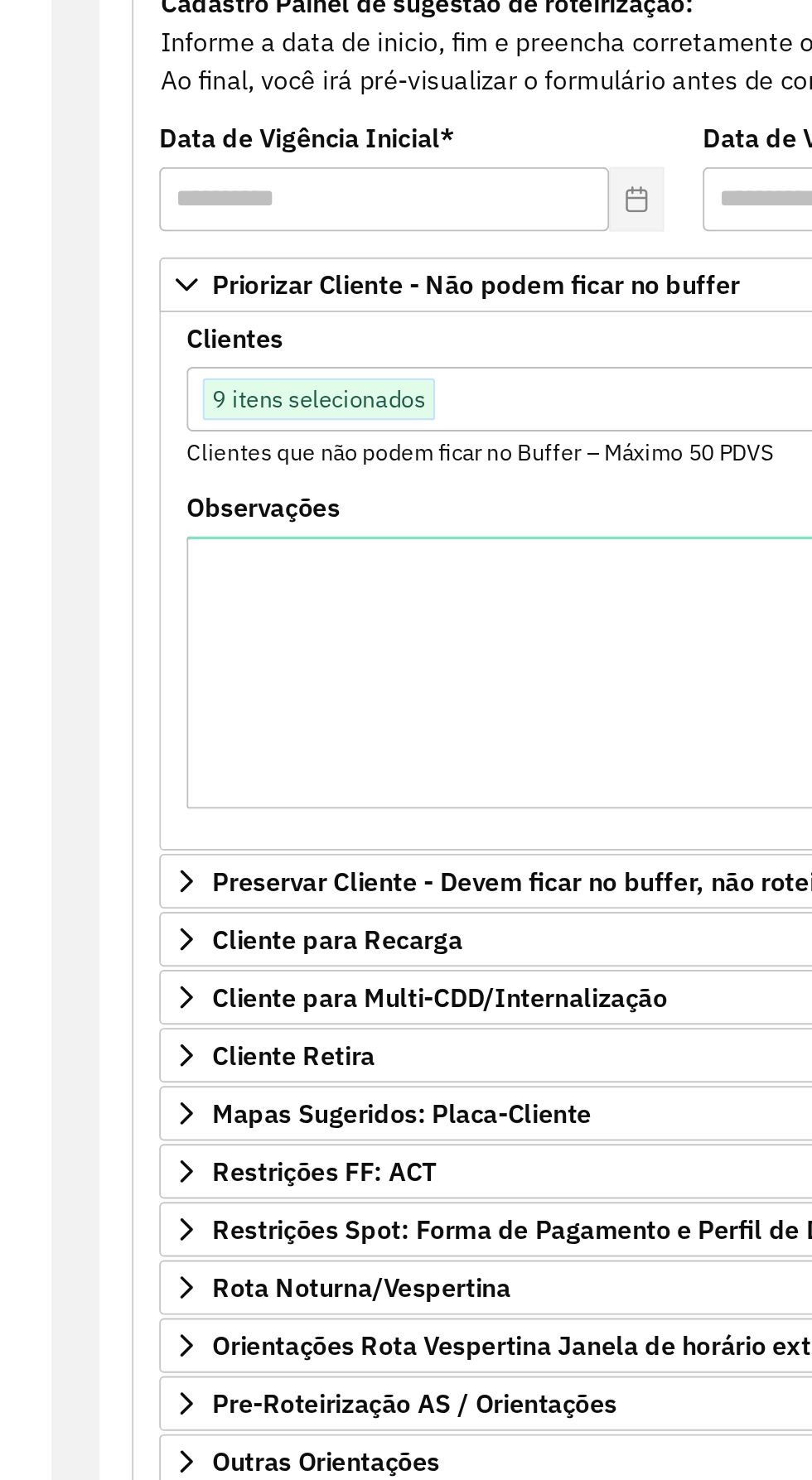
click at [148, 478] on div "Roteirizador AmbevTech Painel Painel de Sugestão Pedidos Relatórios Clientes Cl…" at bounding box center [81, 740] width 163 height 1480
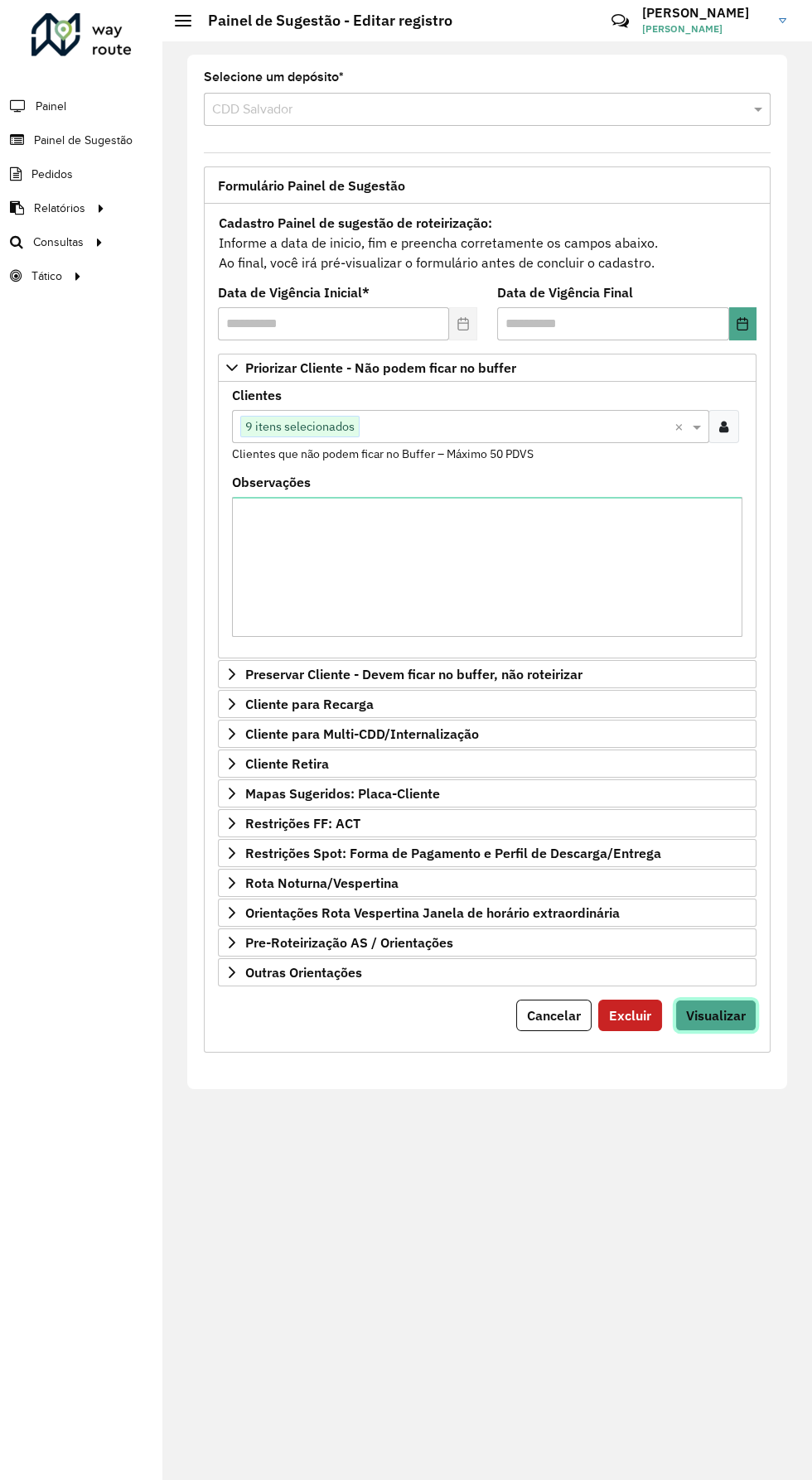
click at [727, 1007] on span "Visualizar" at bounding box center [715, 1015] width 60 height 17
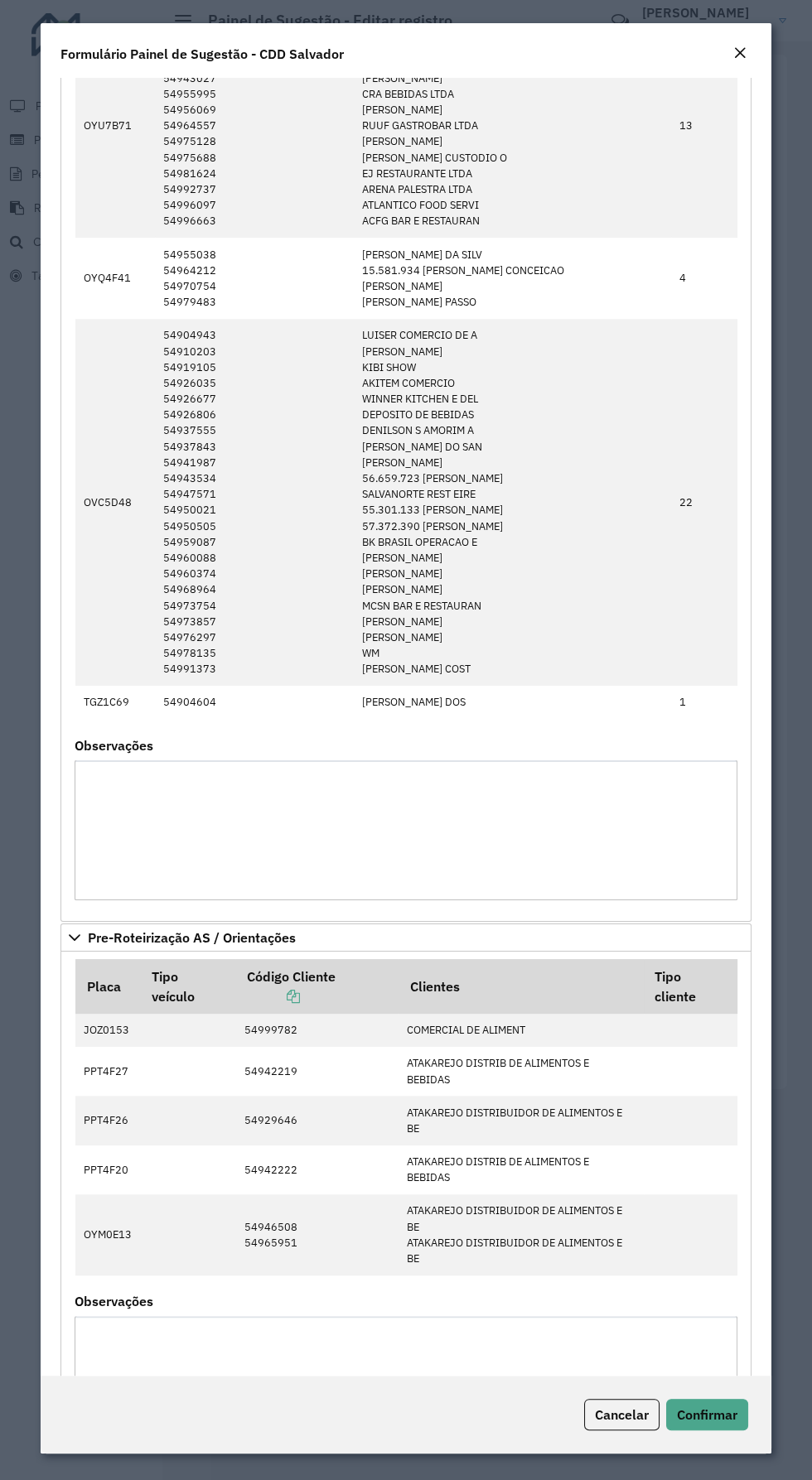
scroll to position [115, 0]
click at [721, 1411] on span "Confirmar" at bounding box center [707, 1415] width 61 height 17
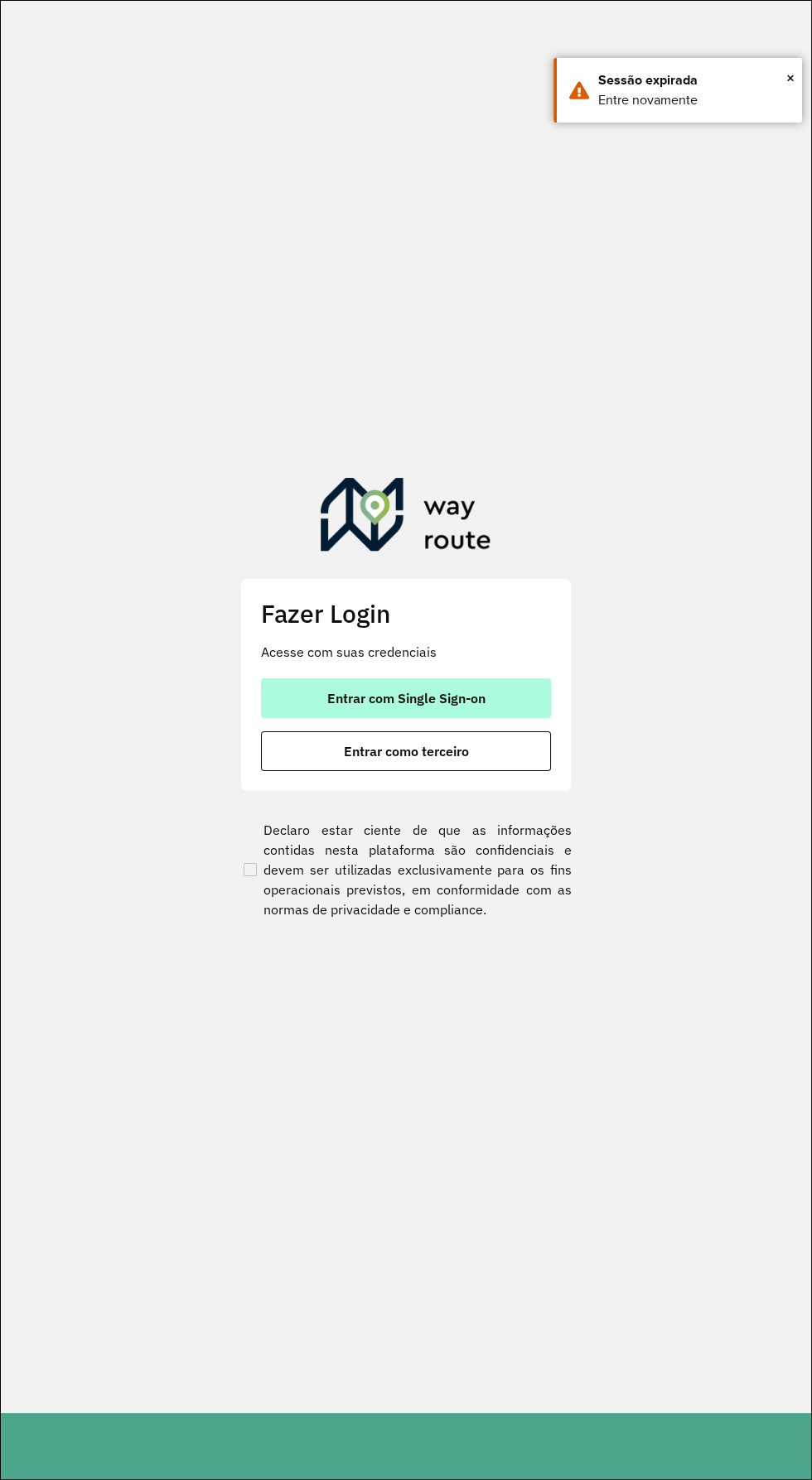
click at [479, 698] on span "Entrar com Single Sign-on" at bounding box center [406, 698] width 159 height 13
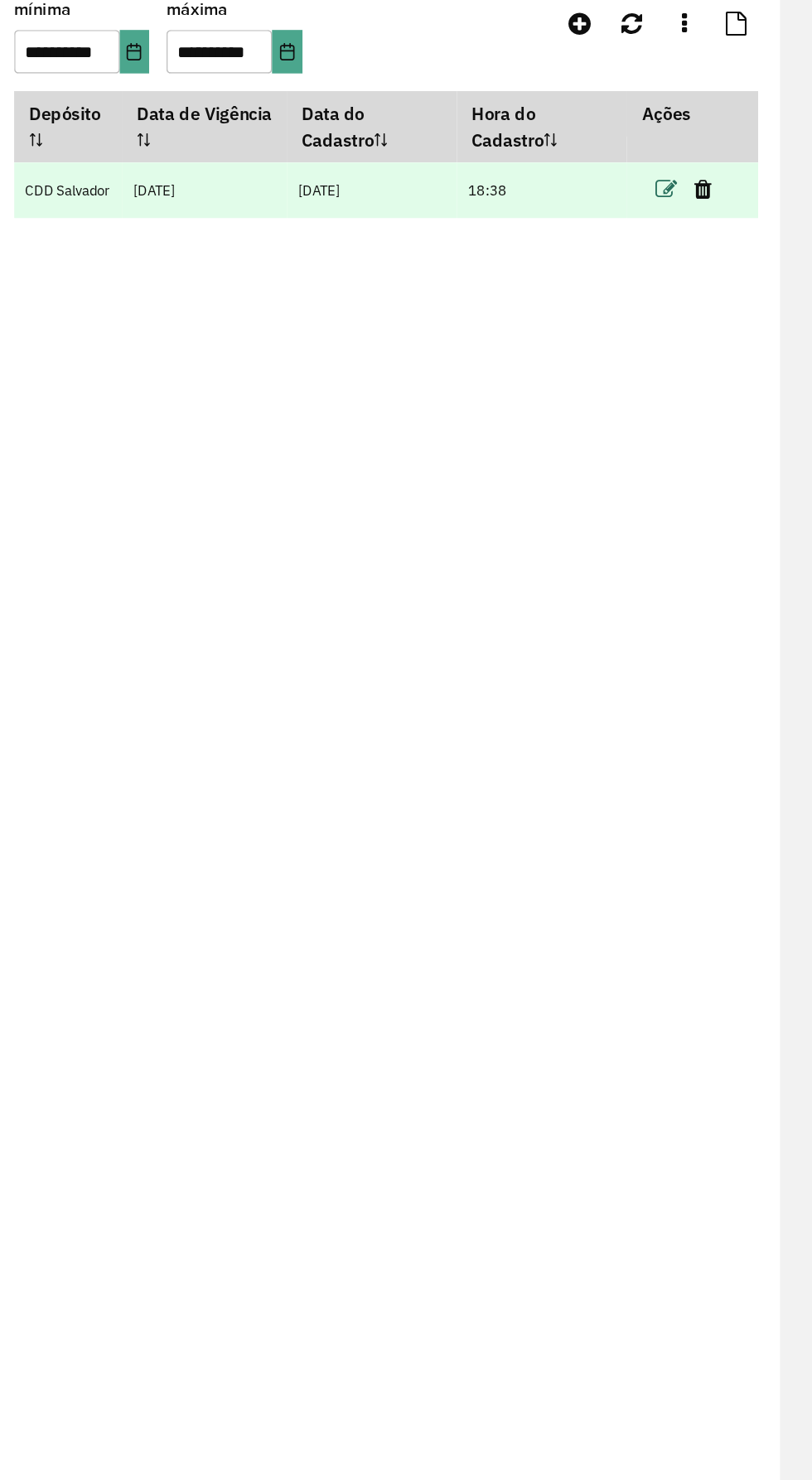
click at [696, 234] on icon at bounding box center [700, 234] width 17 height 17
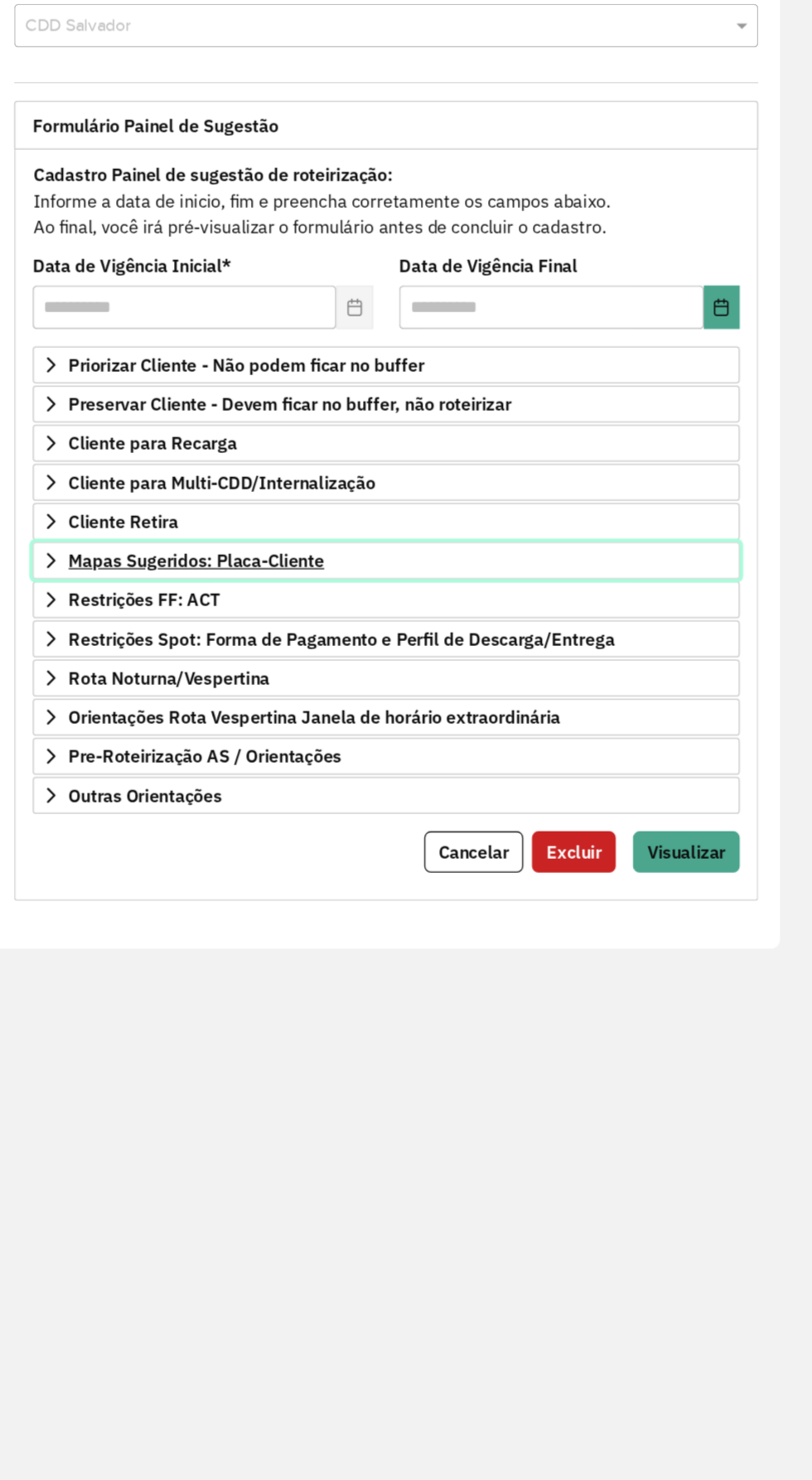
click at [610, 505] on link "Mapas Sugeridos: Placa-Cliente" at bounding box center [487, 516] width 538 height 28
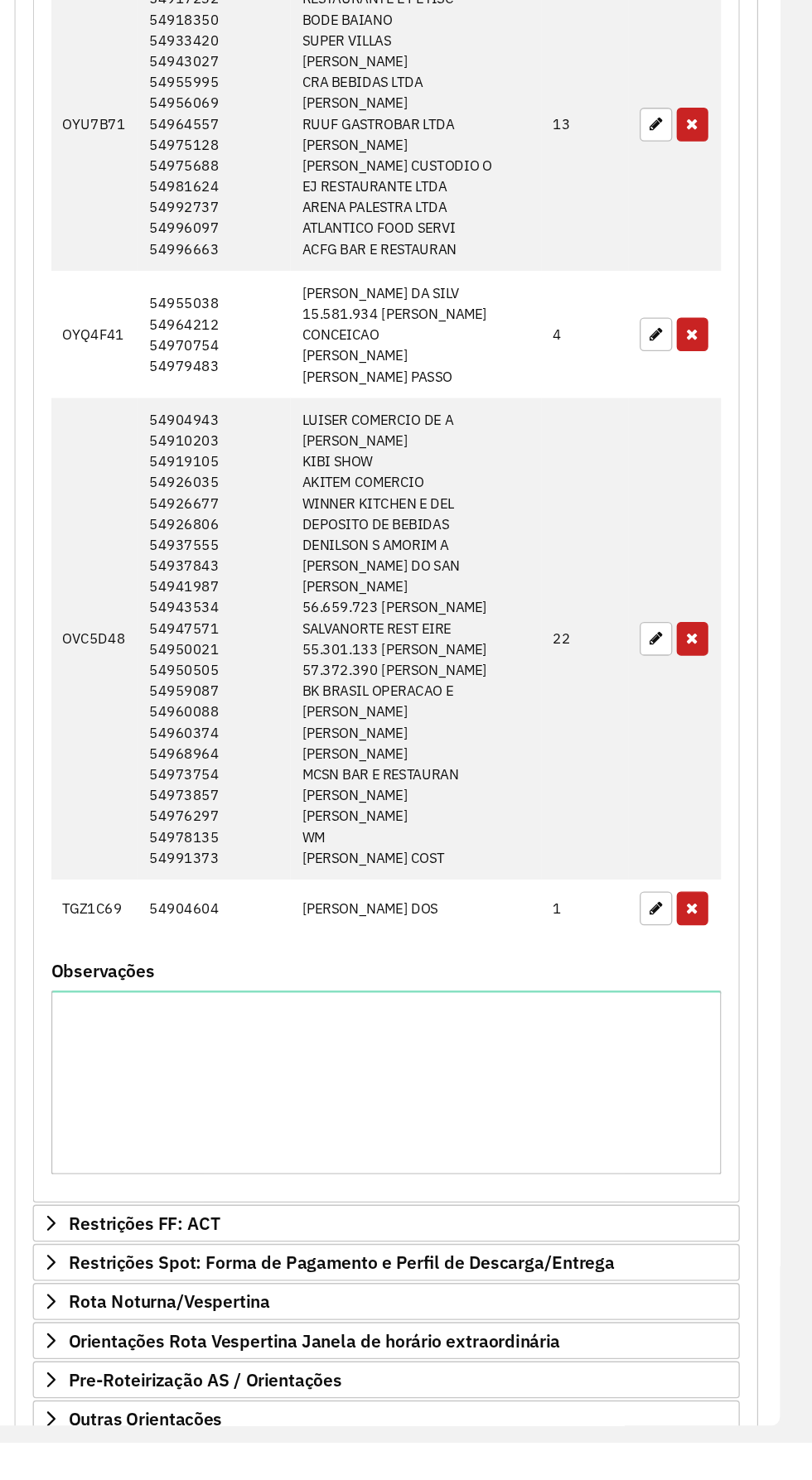
click at [529, 1479] on span "Cancelar" at bounding box center [554, 1505] width 54 height 17
